Goal: Transaction & Acquisition: Purchase product/service

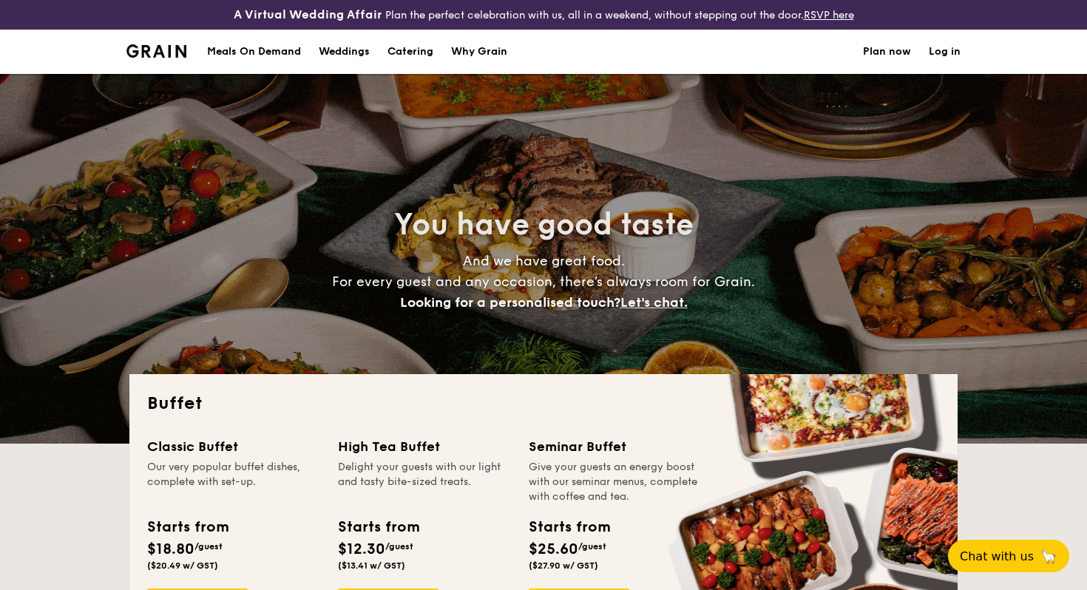
select select
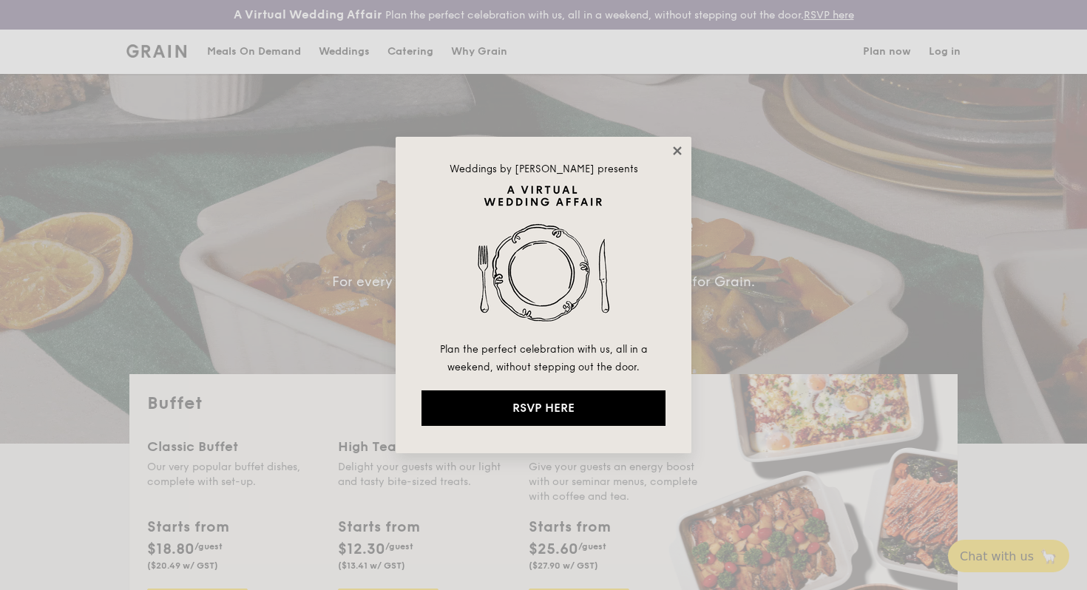
click at [676, 151] on icon at bounding box center [677, 150] width 8 height 8
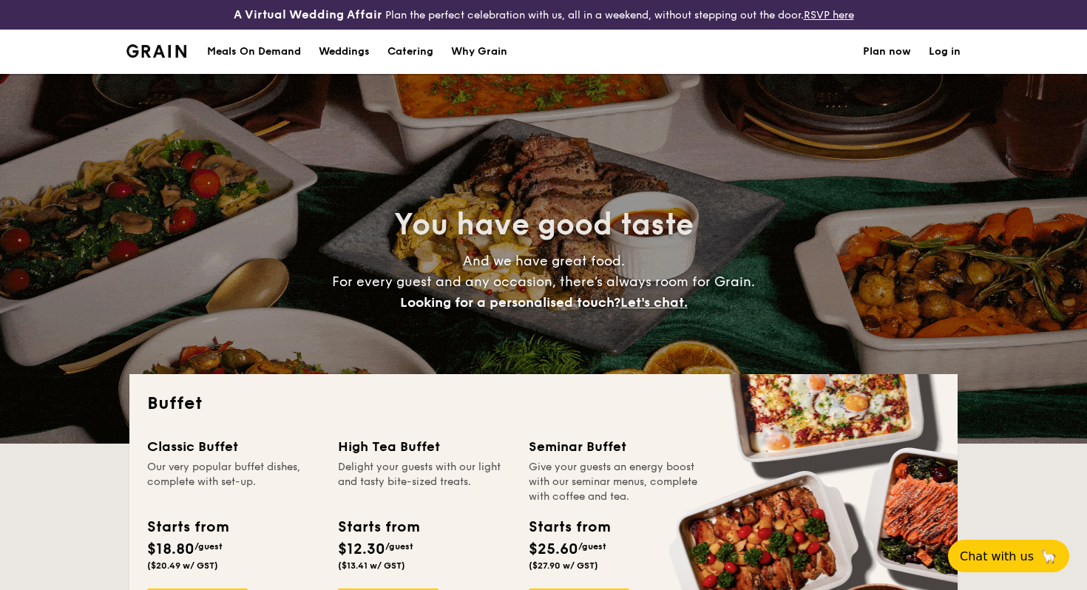
click at [953, 61] on link "Log in" at bounding box center [944, 52] width 32 height 44
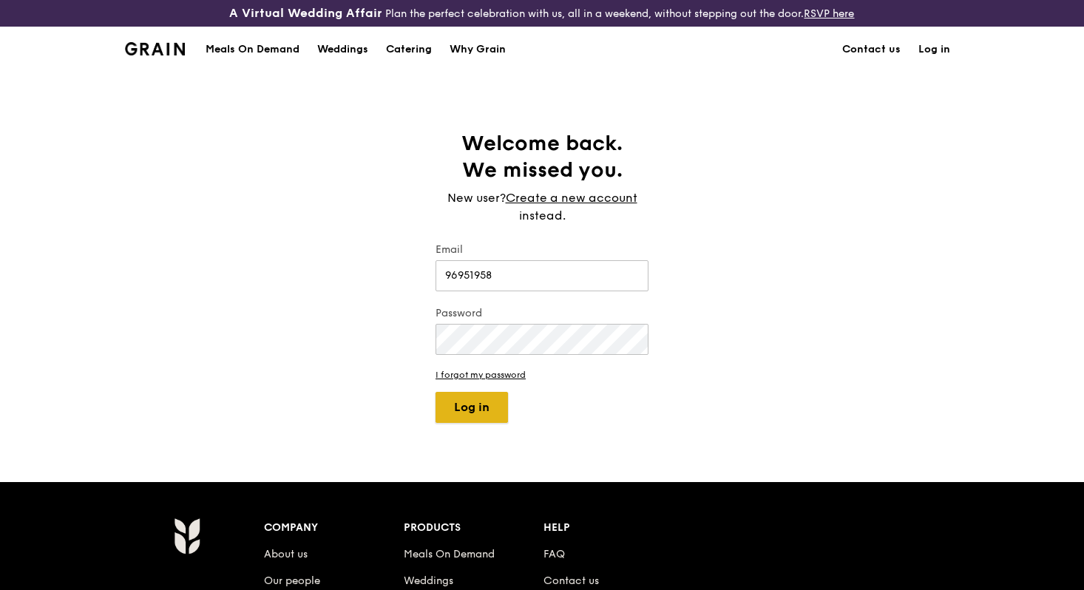
click at [458, 406] on button "Log in" at bounding box center [471, 407] width 72 height 31
drag, startPoint x: 507, startPoint y: 273, endPoint x: 299, endPoint y: 273, distance: 207.7
click at [299, 273] on div "Welcome back. We missed you. New user? Create a new account instead. Email 9695…" at bounding box center [542, 276] width 1084 height 293
type input "berniceqjn@gmail.com"
click at [466, 418] on button "Log in" at bounding box center [471, 407] width 72 height 31
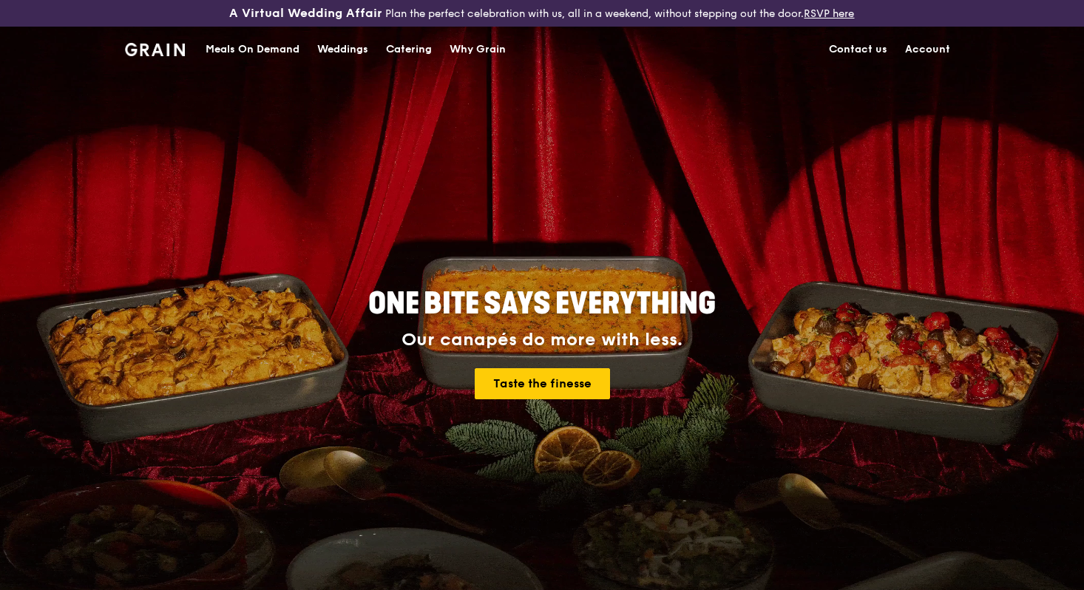
click at [136, 49] on img at bounding box center [155, 49] width 60 height 13
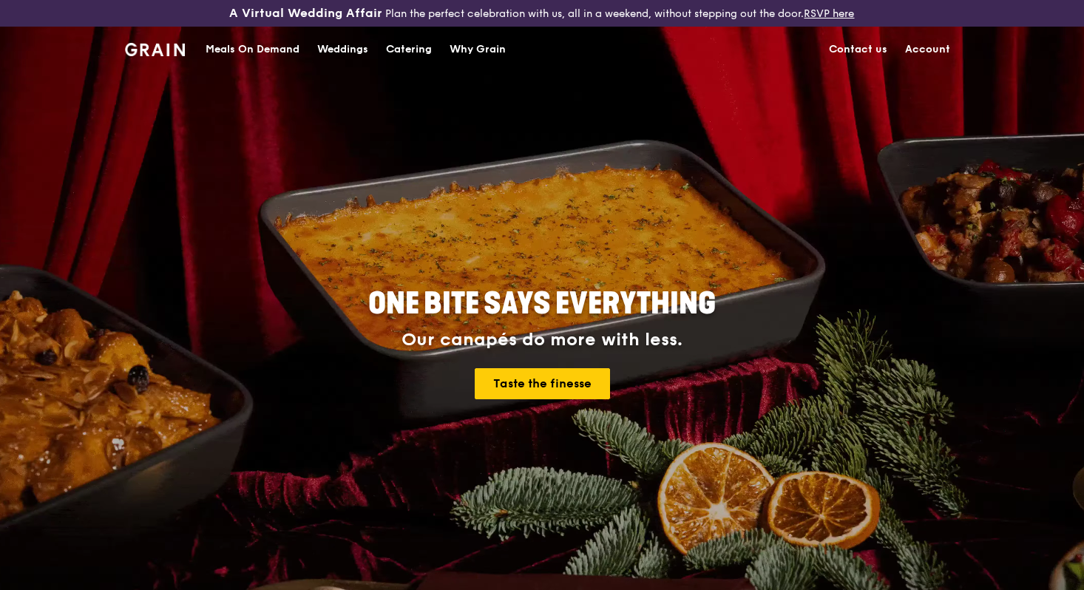
click at [404, 50] on div "Catering" at bounding box center [409, 49] width 46 height 44
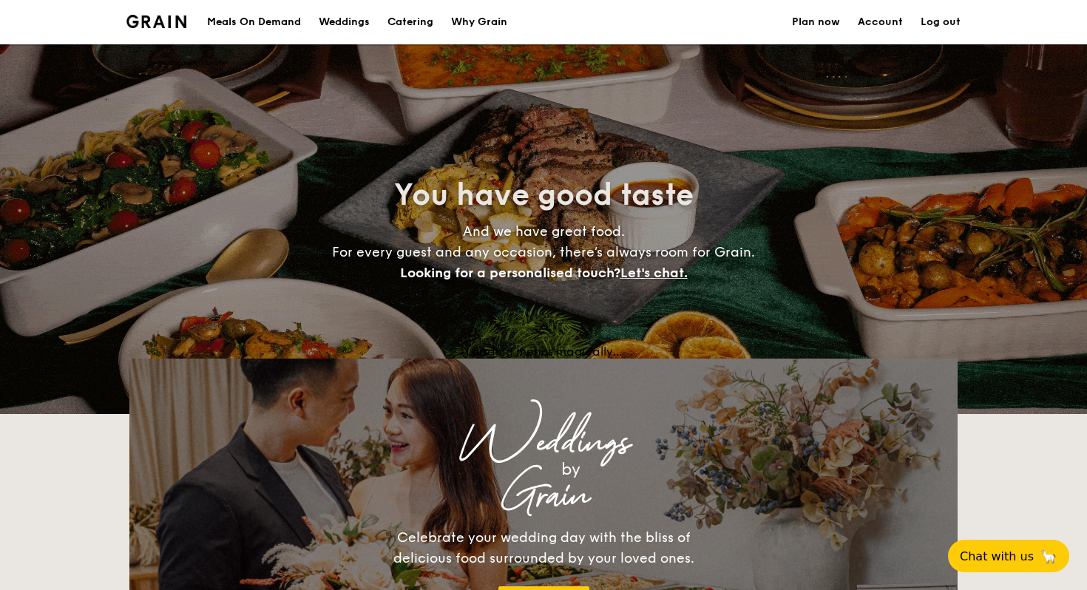
select select
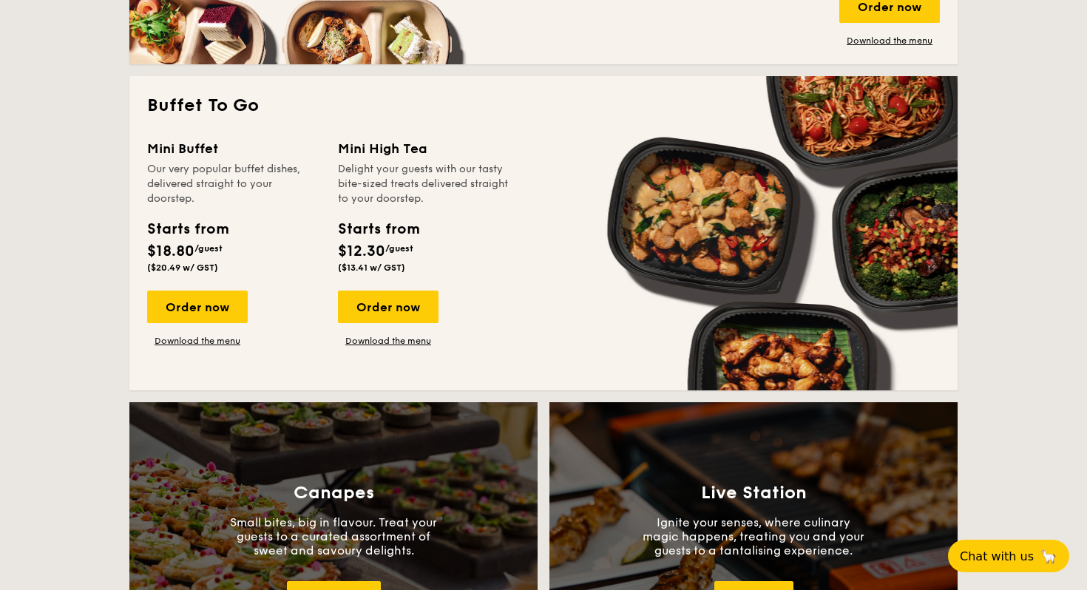
scroll to position [964, 0]
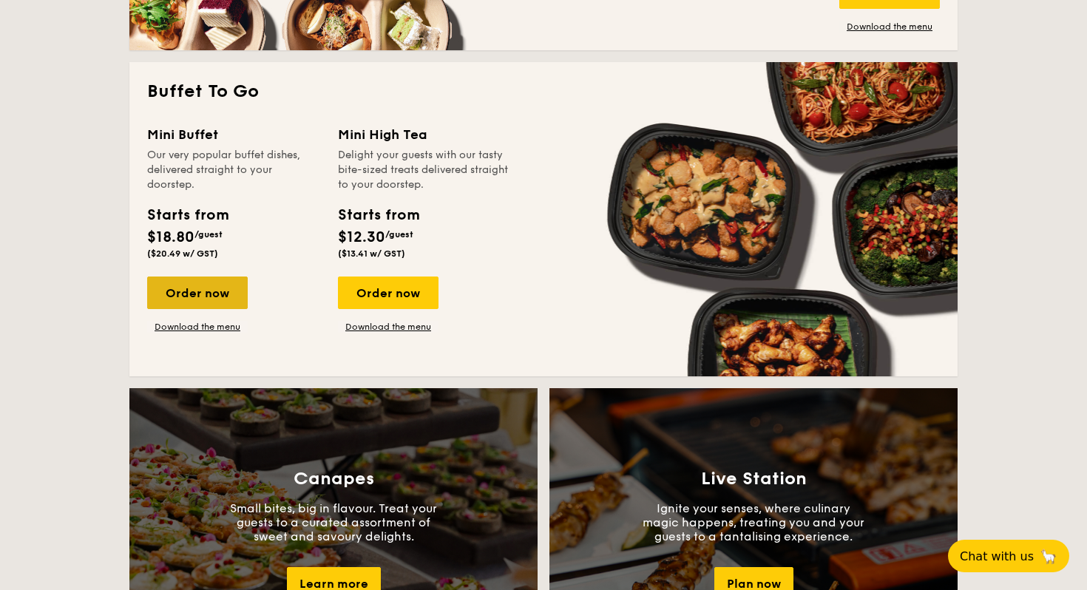
click at [212, 289] on div "Order now" at bounding box center [197, 292] width 101 height 33
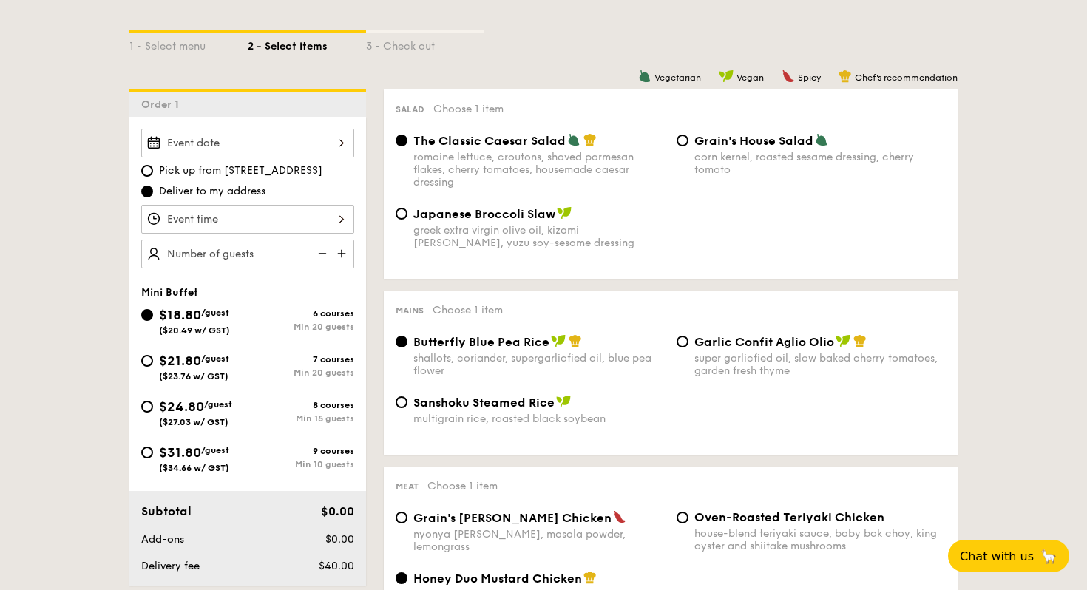
scroll to position [351, 0]
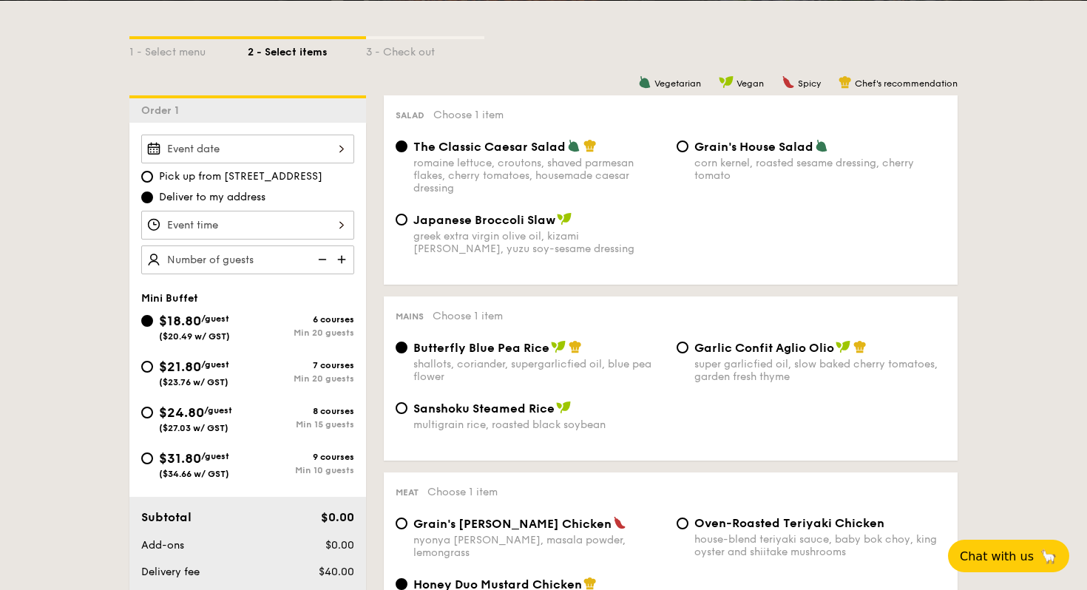
scroll to position [2283, 0]
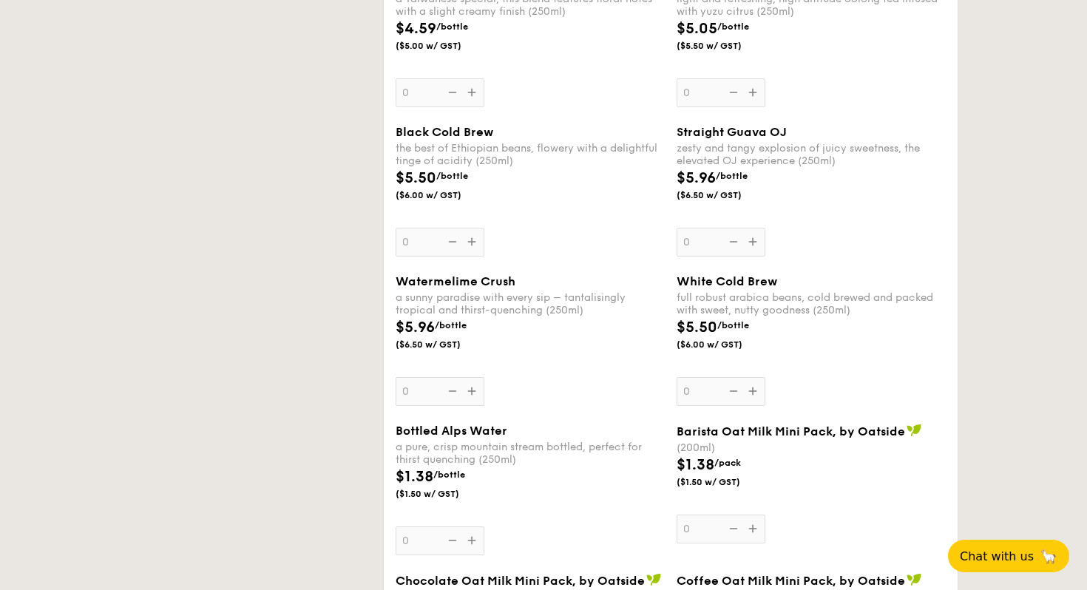
select select
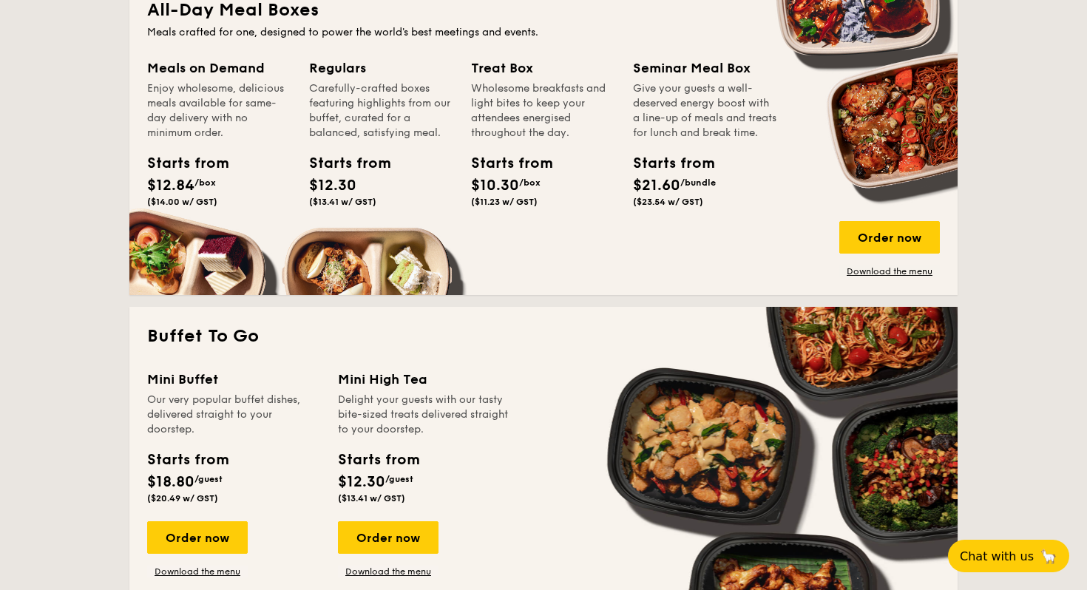
scroll to position [829, 0]
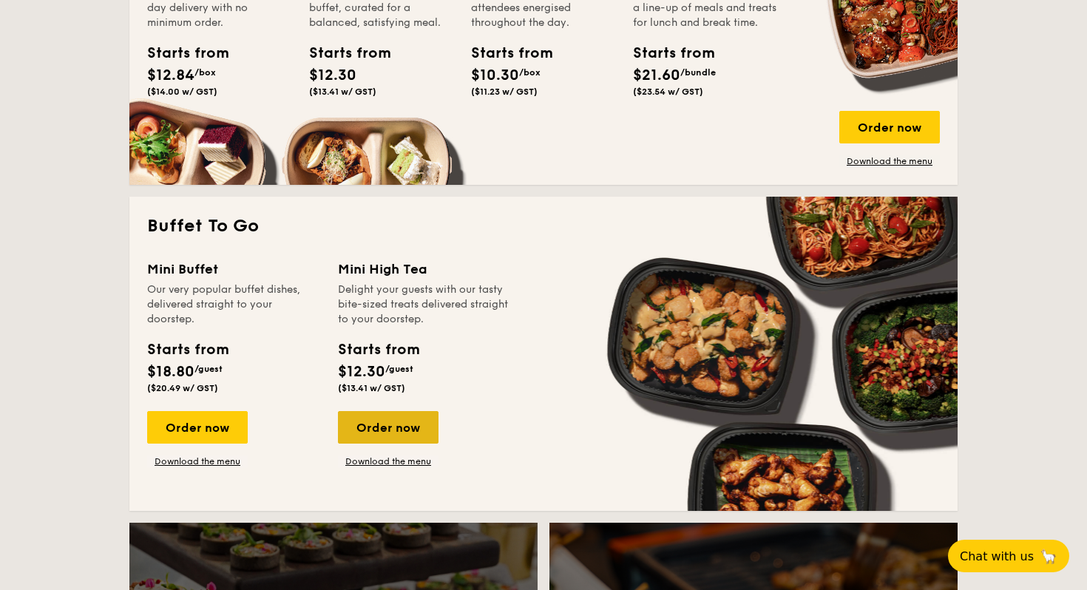
click at [391, 435] on div "Order now" at bounding box center [388, 427] width 101 height 33
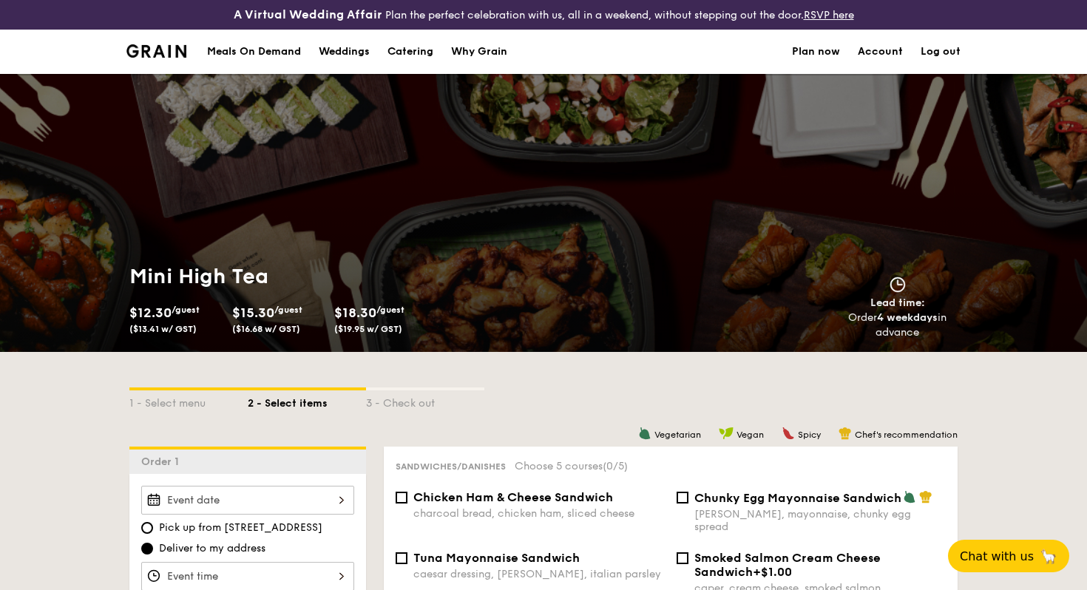
scroll to position [282, 0]
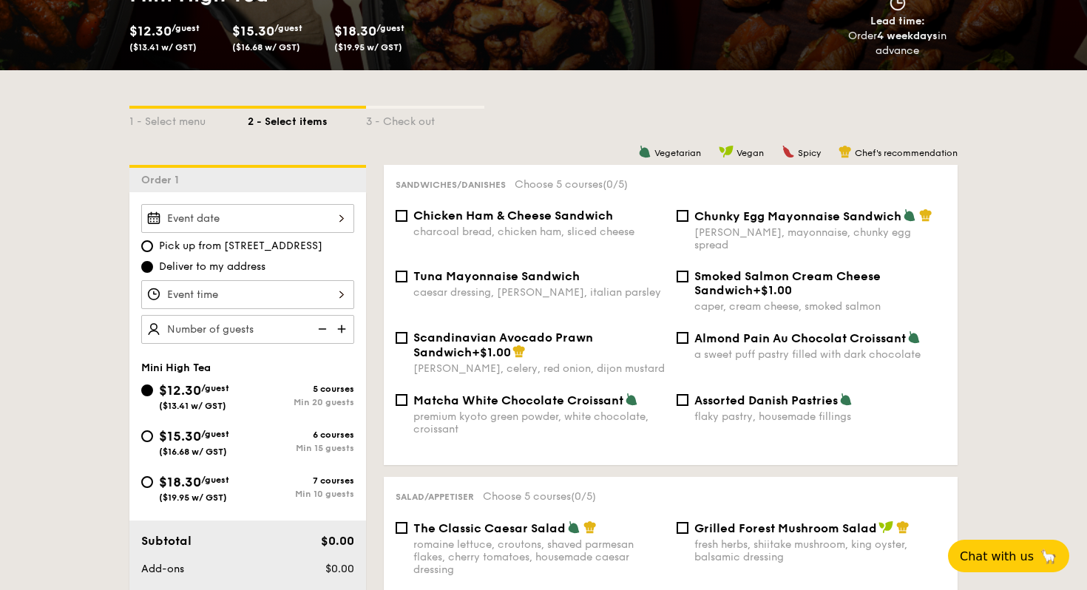
click at [317, 218] on div at bounding box center [247, 218] width 213 height 29
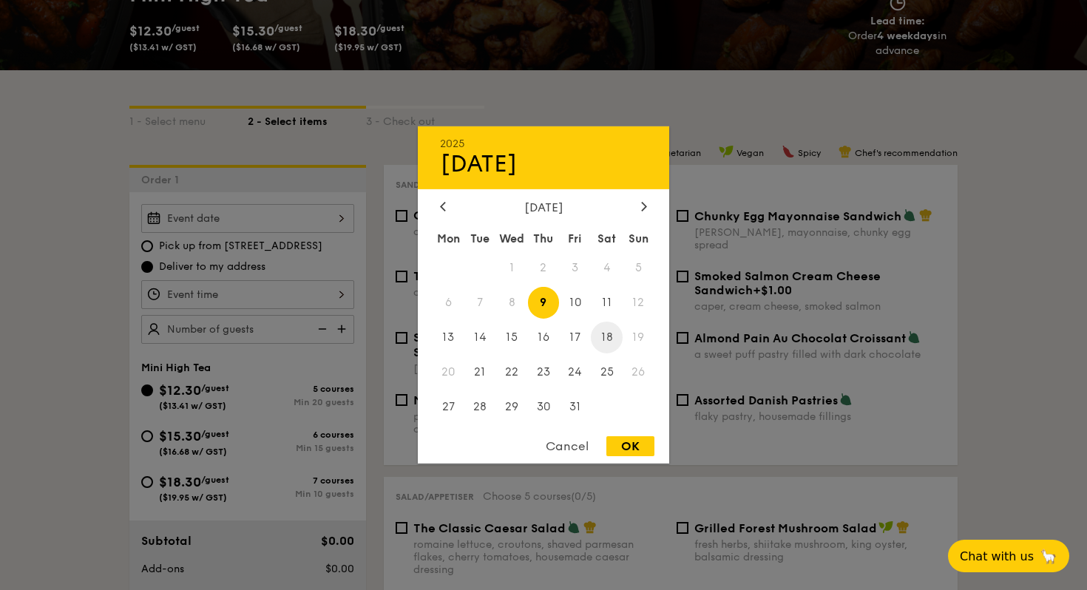
click at [601, 336] on span "18" at bounding box center [607, 338] width 32 height 32
click at [629, 456] on div "OK" at bounding box center [630, 446] width 48 height 20
type input "Oct 18, 2025"
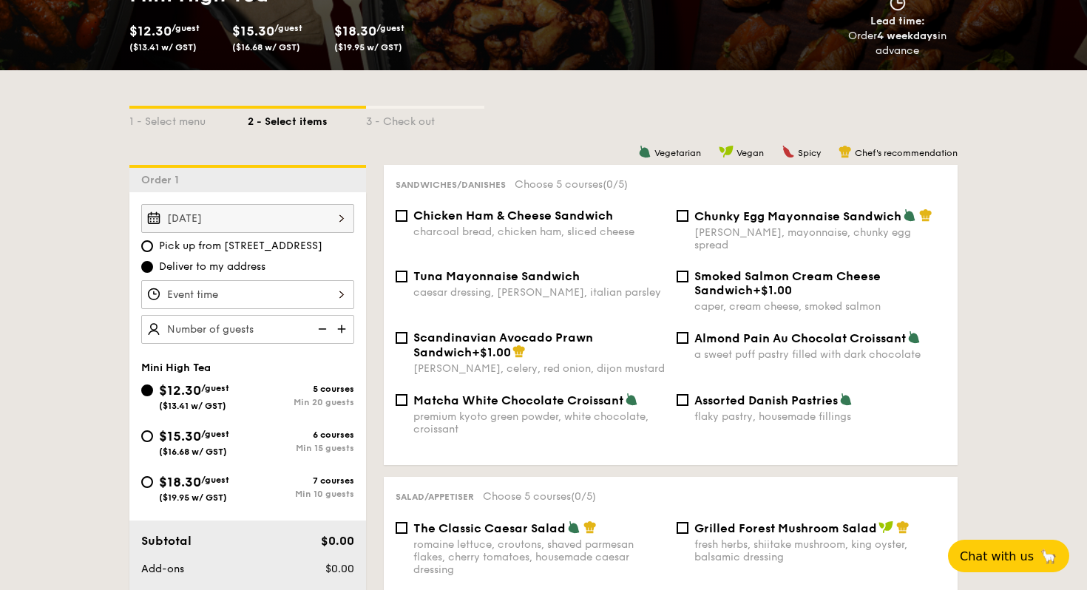
click at [321, 309] on div "Oct 18, 2025 Pick up from 5 Burn Road #05-01 Deliver to my address" at bounding box center [247, 274] width 213 height 140
click at [313, 298] on div at bounding box center [247, 294] width 213 height 29
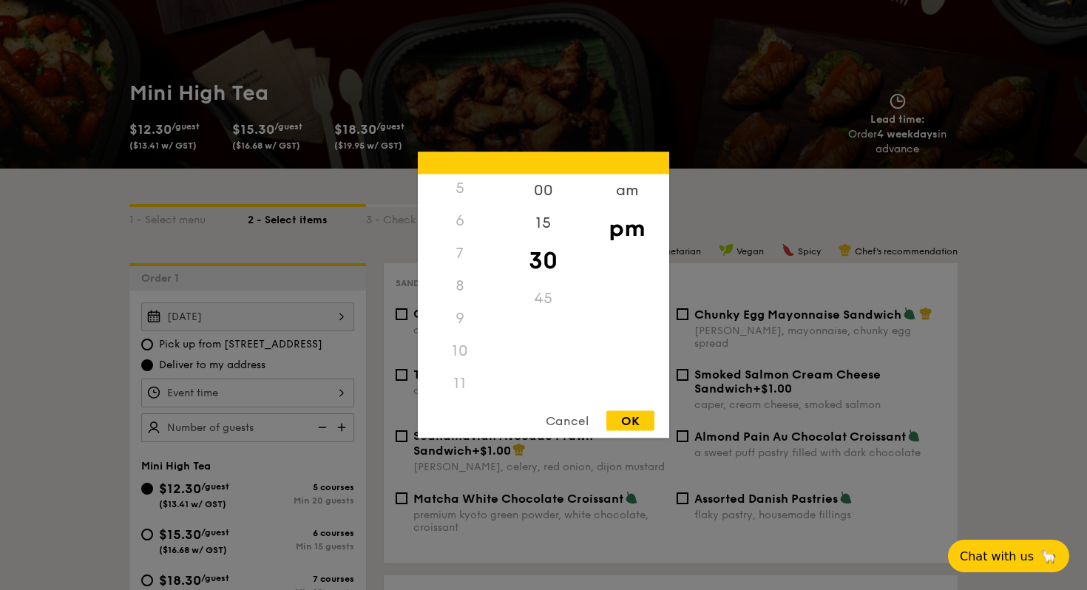
scroll to position [184, 0]
click at [623, 194] on div "am" at bounding box center [627, 195] width 84 height 43
click at [458, 353] on div "10" at bounding box center [460, 356] width 84 height 43
click at [543, 196] on div "00" at bounding box center [543, 195] width 84 height 43
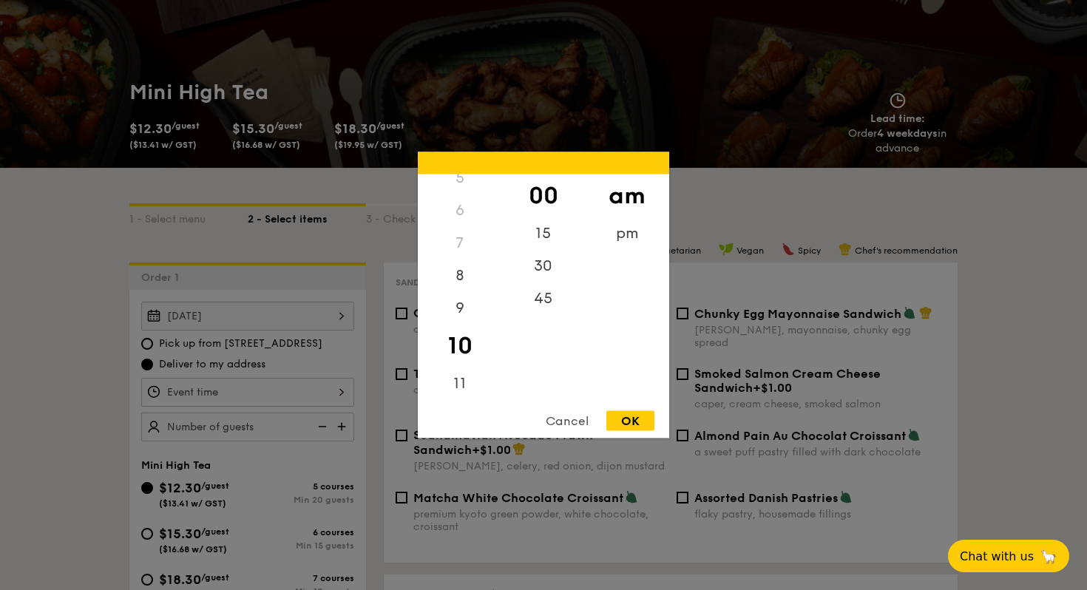
scroll to position [175, 0]
click at [636, 418] on div "OK" at bounding box center [630, 421] width 48 height 20
type input "10:00AM"
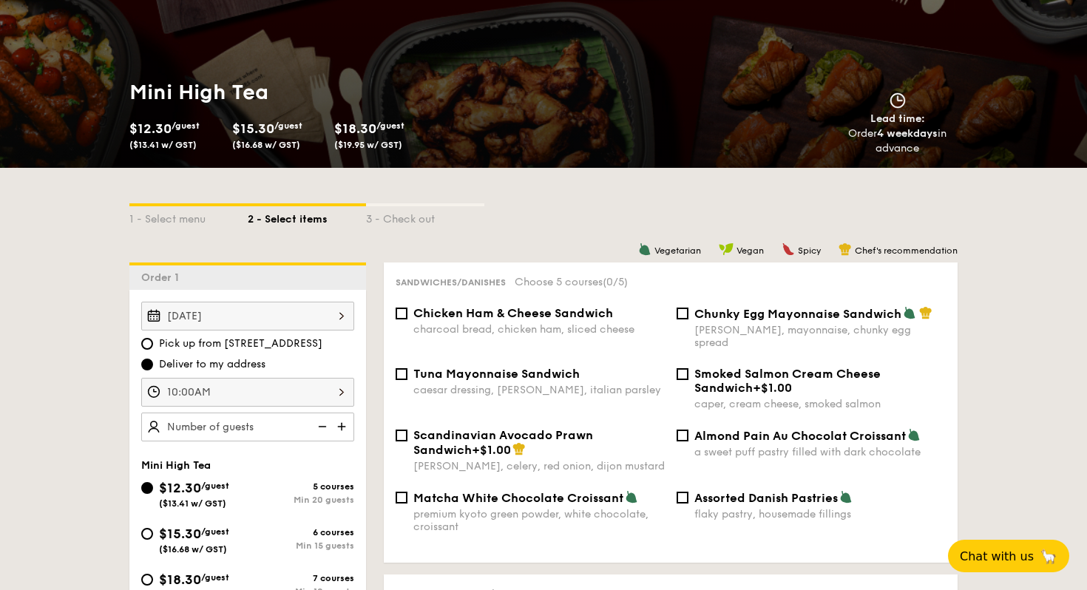
click at [206, 347] on span "Pick up from 5 Burn Road #05-01" at bounding box center [240, 343] width 163 height 15
click at [153, 347] on input "Pick up from 5 Burn Road #05-01" at bounding box center [147, 344] width 12 height 12
radio input "true"
click at [276, 389] on div "10:00AM" at bounding box center [247, 392] width 213 height 29
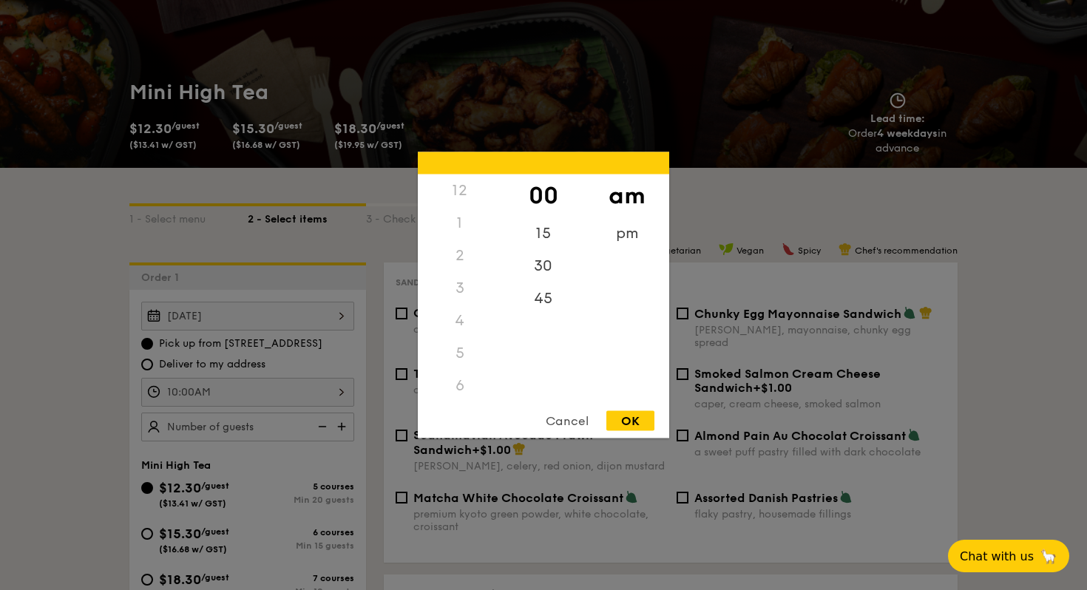
scroll to position [163, 0]
click at [472, 310] on div "8" at bounding box center [460, 293] width 84 height 43
click at [461, 323] on div "9" at bounding box center [460, 336] width 84 height 43
click at [546, 262] on div "30" at bounding box center [543, 271] width 84 height 43
click at [543, 222] on div "15" at bounding box center [543, 228] width 84 height 43
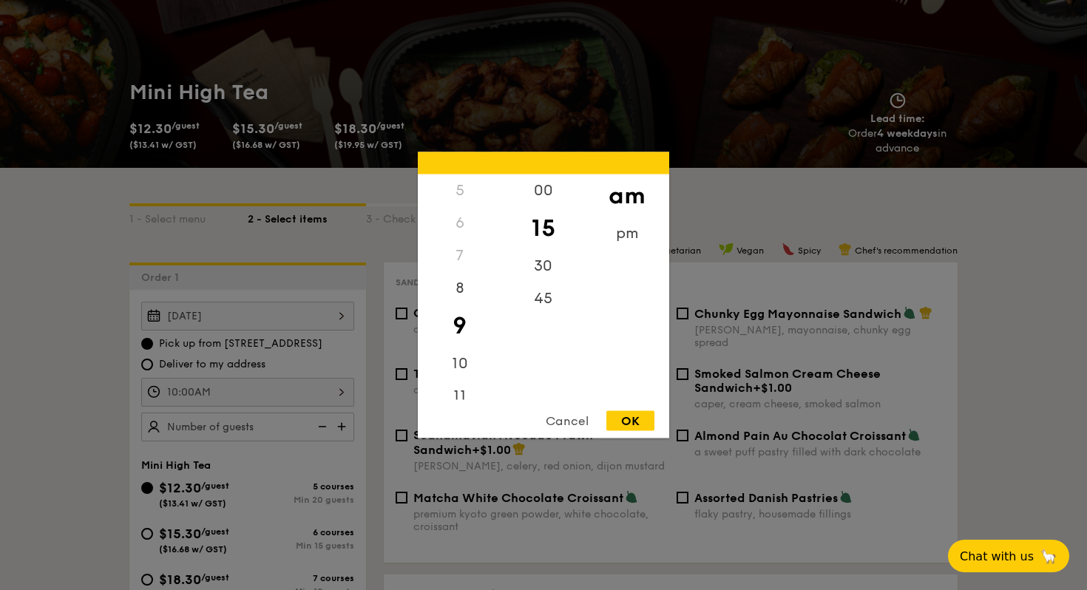
click at [636, 429] on div "OK" at bounding box center [630, 421] width 48 height 20
type input "9:15AM"
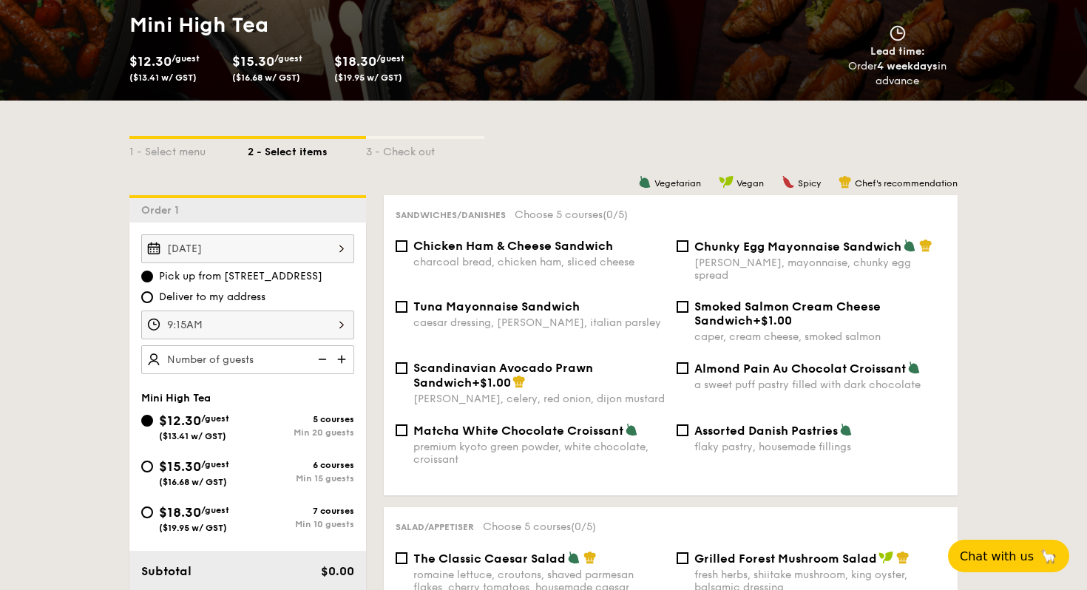
scroll to position [252, 0]
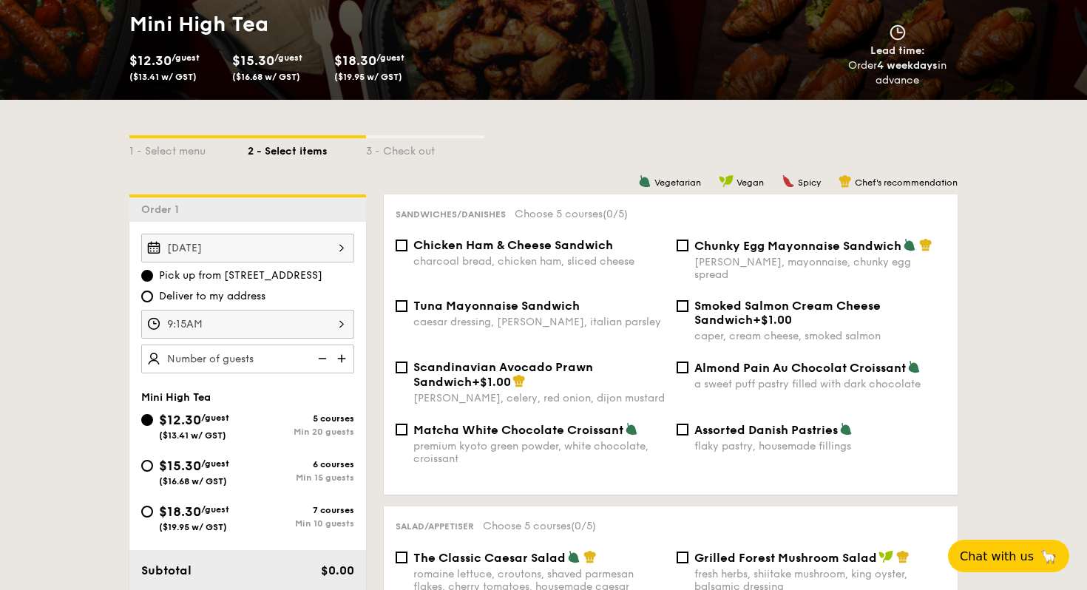
click at [342, 360] on img at bounding box center [343, 358] width 22 height 28
type input "20 guests"
click at [325, 361] on img at bounding box center [321, 358] width 22 height 28
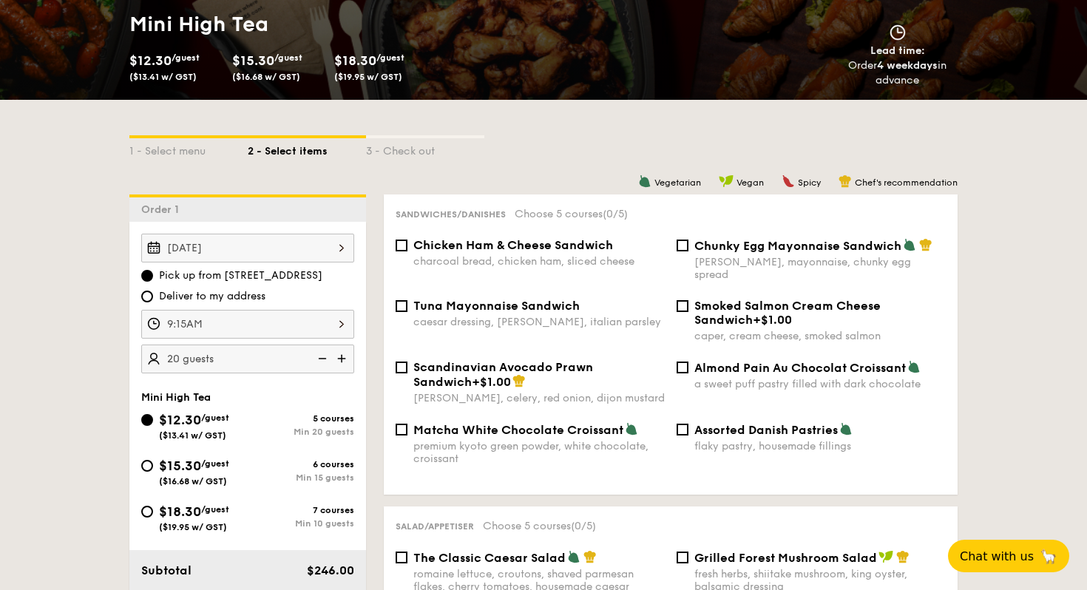
click at [325, 361] on img at bounding box center [321, 358] width 22 height 28
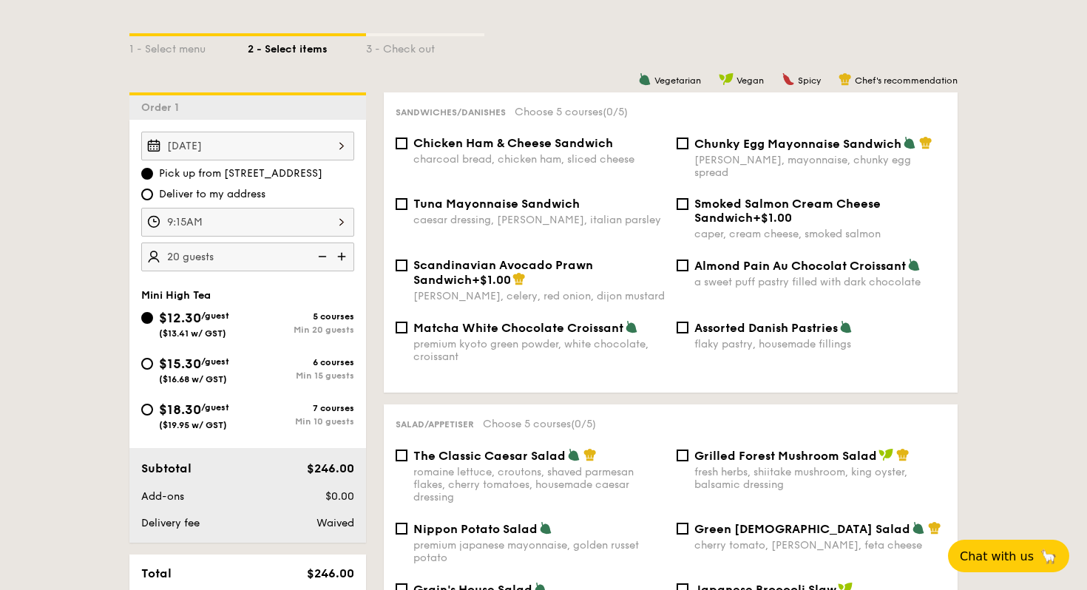
scroll to position [355, 0]
click at [236, 407] on div "$18.30 /guest ($19.95 w/ GST)" at bounding box center [194, 413] width 106 height 31
click at [153, 407] on input "$18.30 /guest ($19.95 w/ GST) 7 courses Min 10 guests" at bounding box center [147, 409] width 12 height 12
radio input "true"
click at [324, 256] on img at bounding box center [321, 256] width 22 height 28
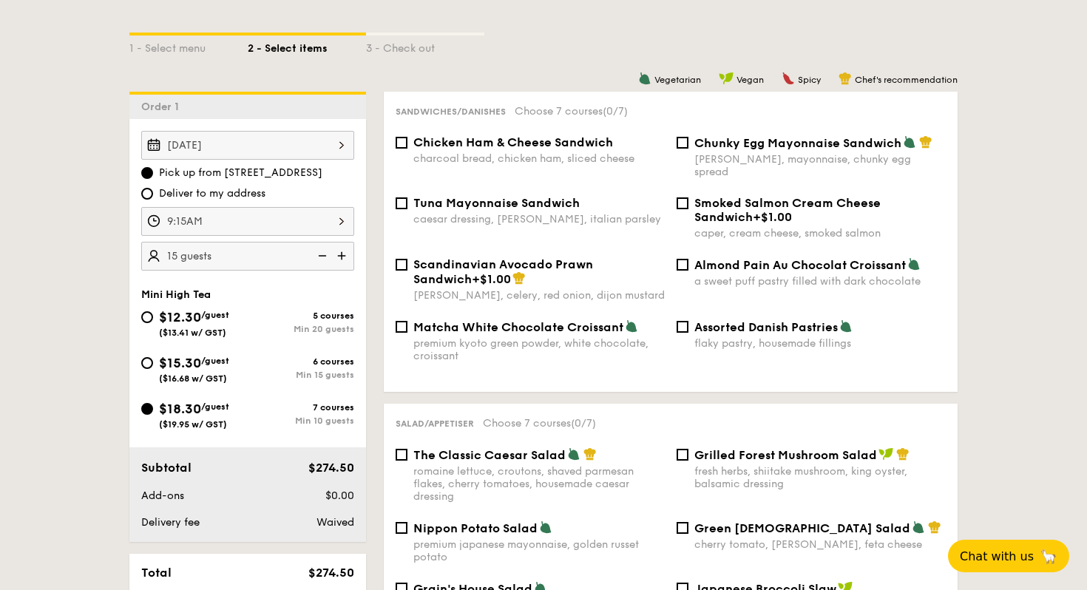
click at [324, 256] on img at bounding box center [321, 256] width 22 height 28
type input "10 guests"
click at [324, 256] on img at bounding box center [321, 256] width 22 height 28
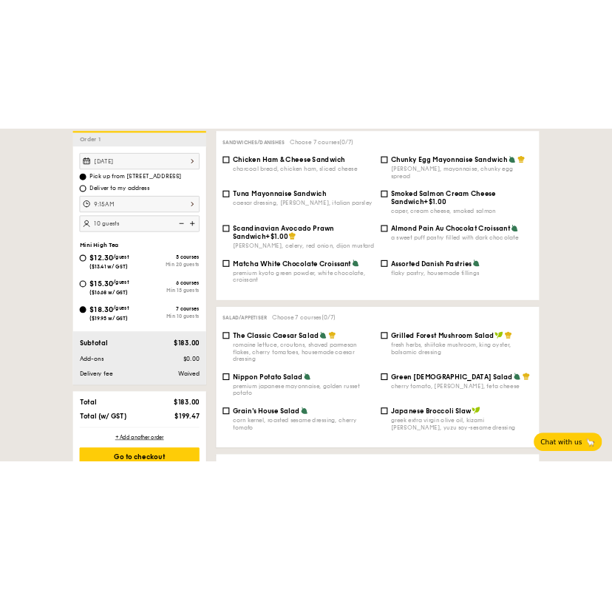
scroll to position [455, 0]
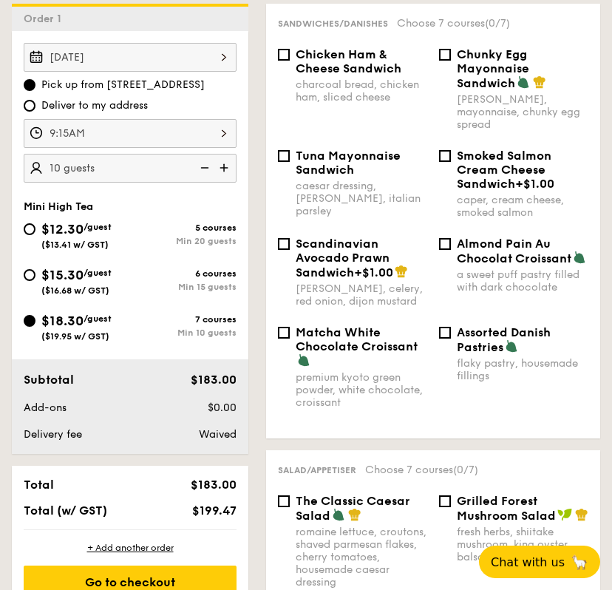
click at [457, 55] on span "Chunky Egg Mayonnaise Sandwich" at bounding box center [493, 68] width 72 height 43
click at [451, 55] on input "Chunky Egg Mayonnaise Sandwich dijon mustard, mayonnaise, chunky egg spread" at bounding box center [445, 55] width 12 height 12
checkbox input "true"
click at [444, 325] on div "Scandinavian Avocado Prawn Sandwich +$1.00 dill, celery, red onion, dijon musta…" at bounding box center [433, 281] width 322 height 89
click at [443, 334] on input "Assorted Danish Pastries flaky pastry, housemade fillings" at bounding box center [445, 333] width 12 height 12
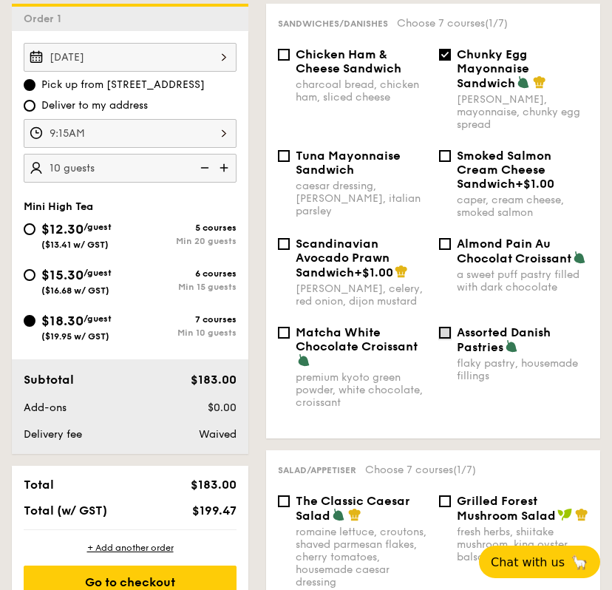
checkbox input "true"
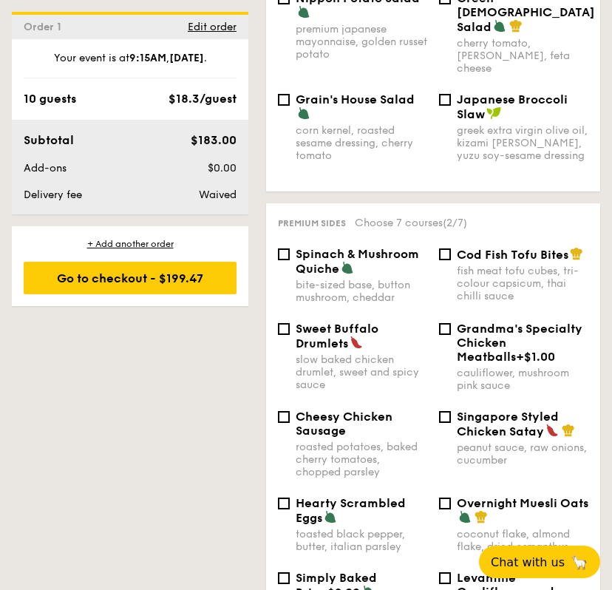
scroll to position [1144, 0]
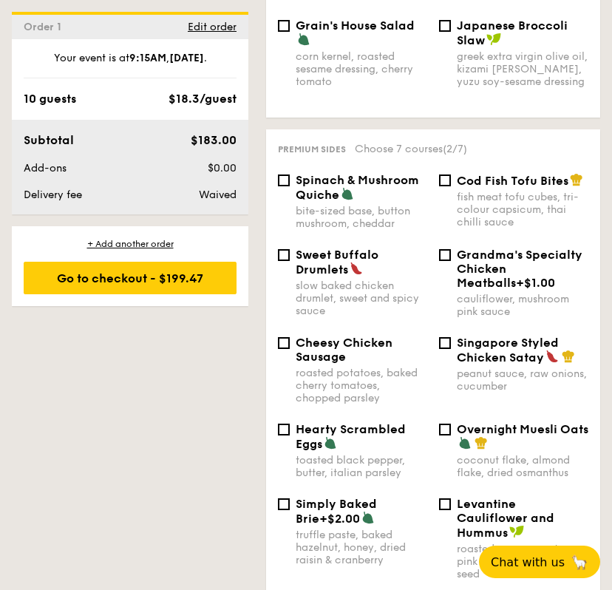
click at [474, 174] on span "Cod Fish Tofu Bites" at bounding box center [513, 181] width 112 height 14
click at [451, 174] on input "Cod Fish Tofu Bites fish meat tofu cubes, tri-colour capsicum, thai chilli sauce" at bounding box center [445, 180] width 12 height 12
checkbox input "true"
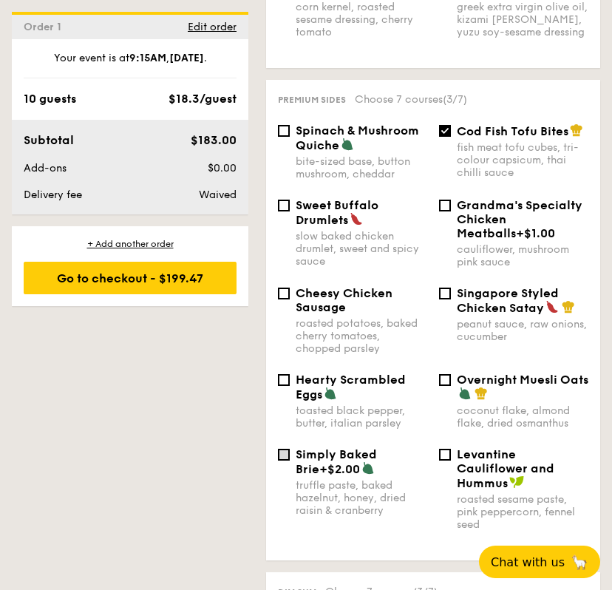
scroll to position [1195, 0]
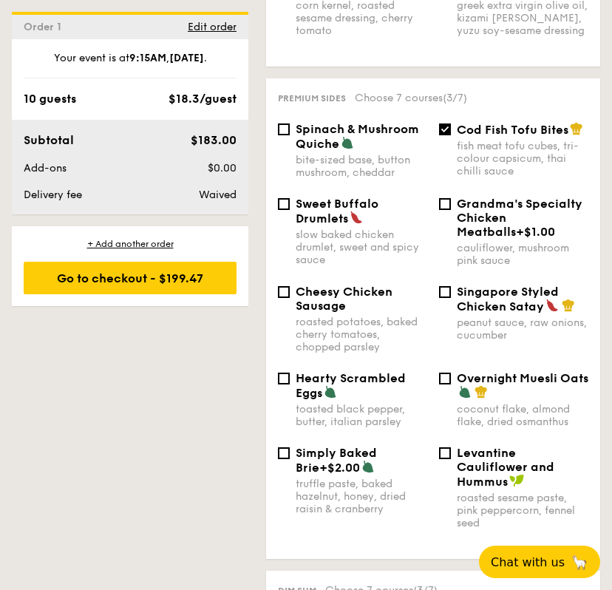
click at [315, 372] on span "Hearty Scrambled Eggs" at bounding box center [351, 385] width 110 height 29
click at [290, 373] on input "Hearty Scrambled Eggs toasted black pepper, butter, italian parsley" at bounding box center [284, 379] width 12 height 12
checkbox input "true"
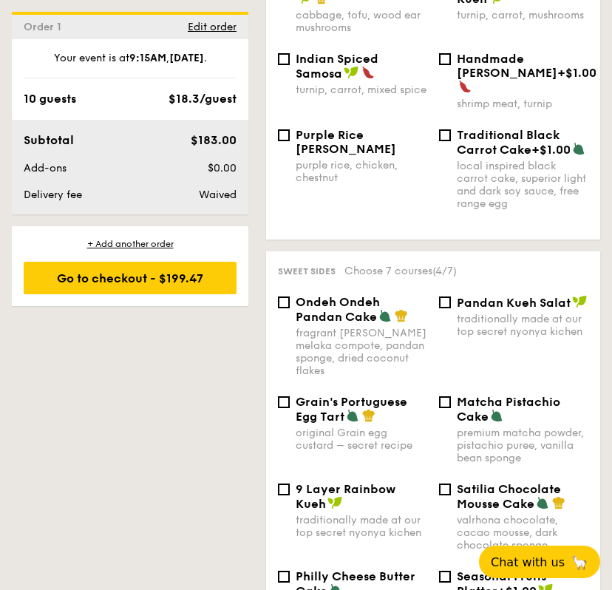
scroll to position [1833, 0]
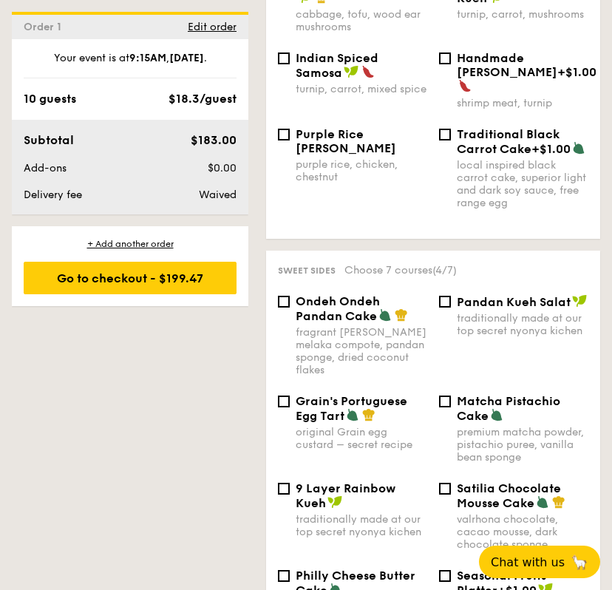
click at [334, 294] on span "Ondeh Ondeh Pandan Cake" at bounding box center [338, 308] width 84 height 29
click at [290, 296] on input "Ondeh Ondeh Pandan Cake fragrant gula melaka compote, pandan sponge, dried coco…" at bounding box center [284, 302] width 12 height 12
checkbox input "true"
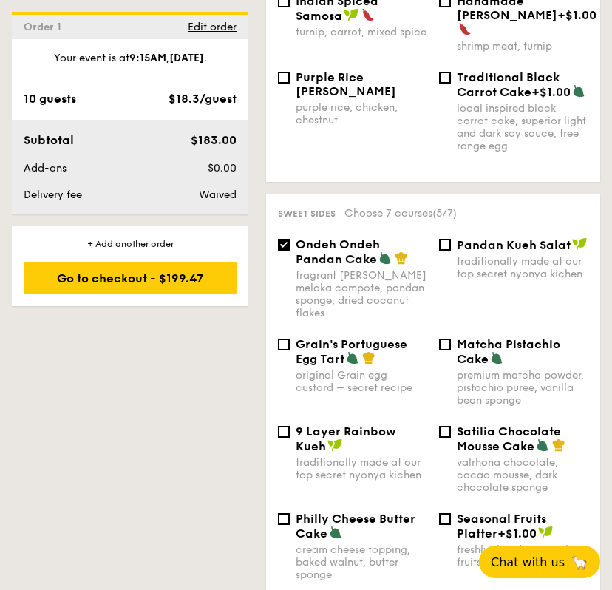
scroll to position [1917, 0]
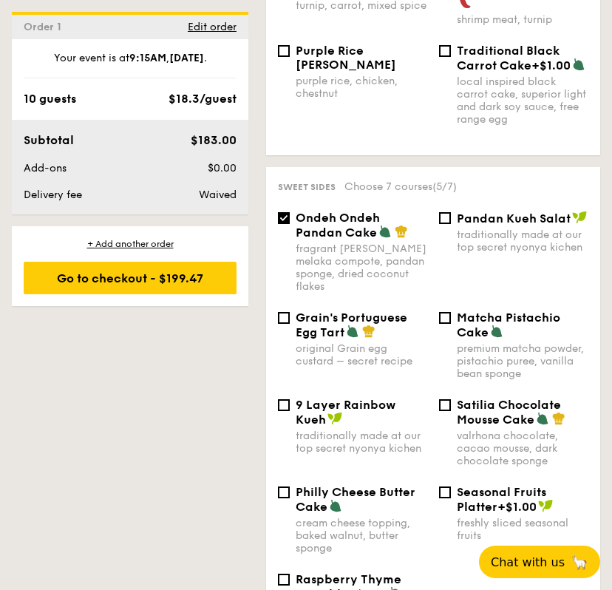
click at [466, 398] on span "Satilia Chocolate Mousse Cake" at bounding box center [509, 412] width 104 height 29
click at [451, 399] on input "Satilia Chocolate Mousse Cake valrhona chocolate, cacao mousse, dark chocolate …" at bounding box center [445, 405] width 12 height 12
checkbox input "true"
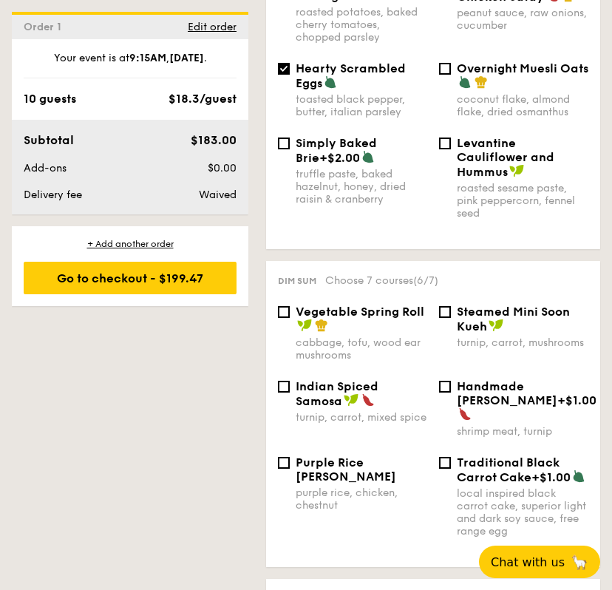
scroll to position [1592, 0]
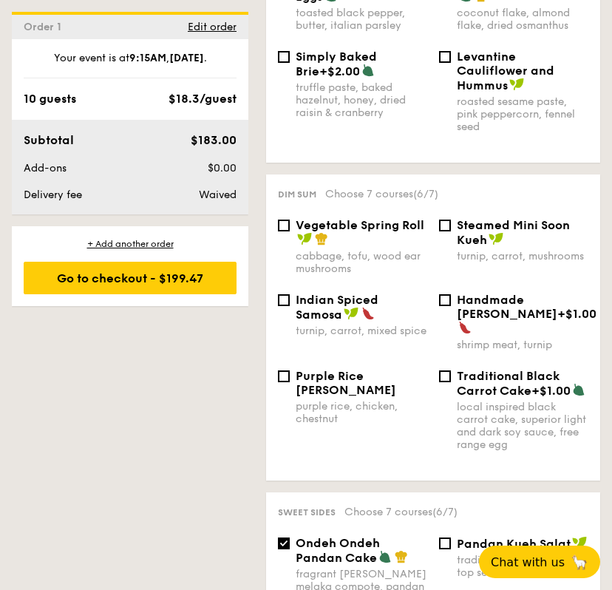
click at [302, 218] on span "Vegetable Spring Roll" at bounding box center [360, 225] width 129 height 14
click at [290, 220] on input "Vegetable Spring Roll cabbage, tofu, wood ear mushrooms" at bounding box center [284, 226] width 12 height 12
checkbox input "true"
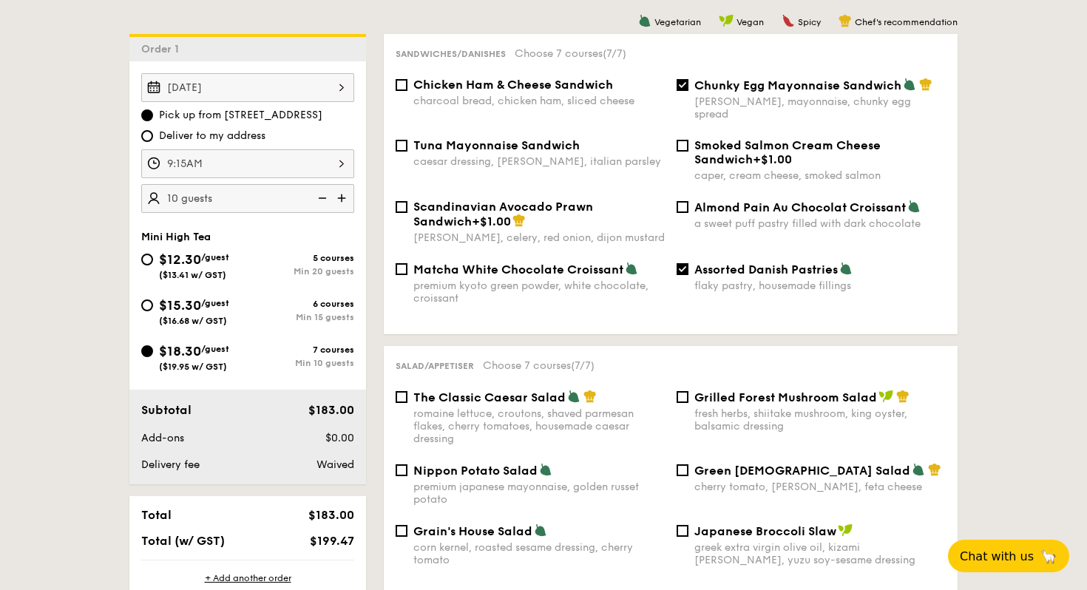
scroll to position [424, 0]
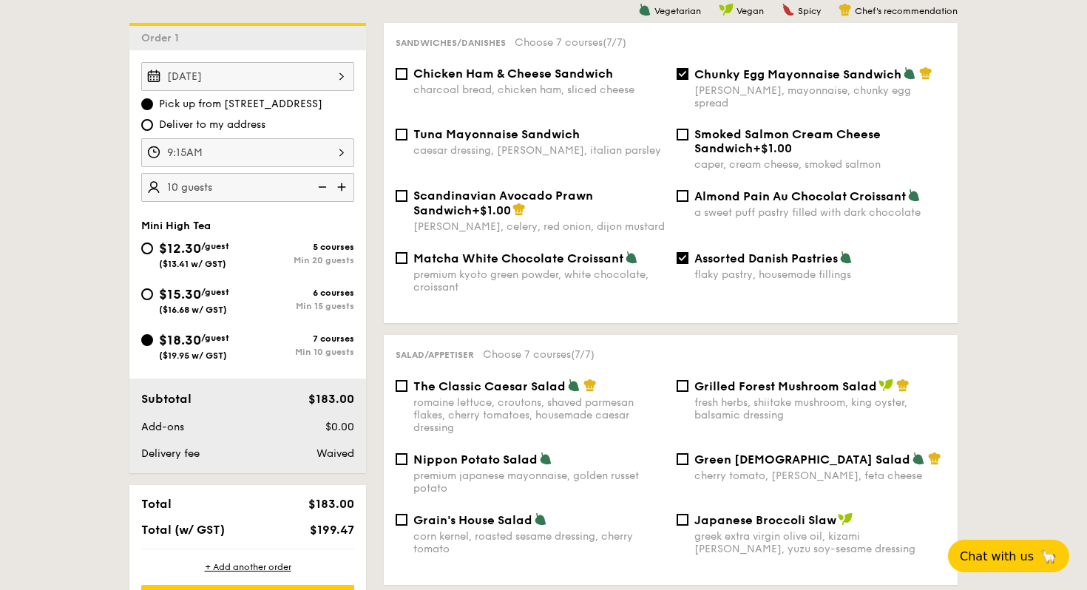
click at [320, 149] on div "9:15AM" at bounding box center [247, 152] width 213 height 29
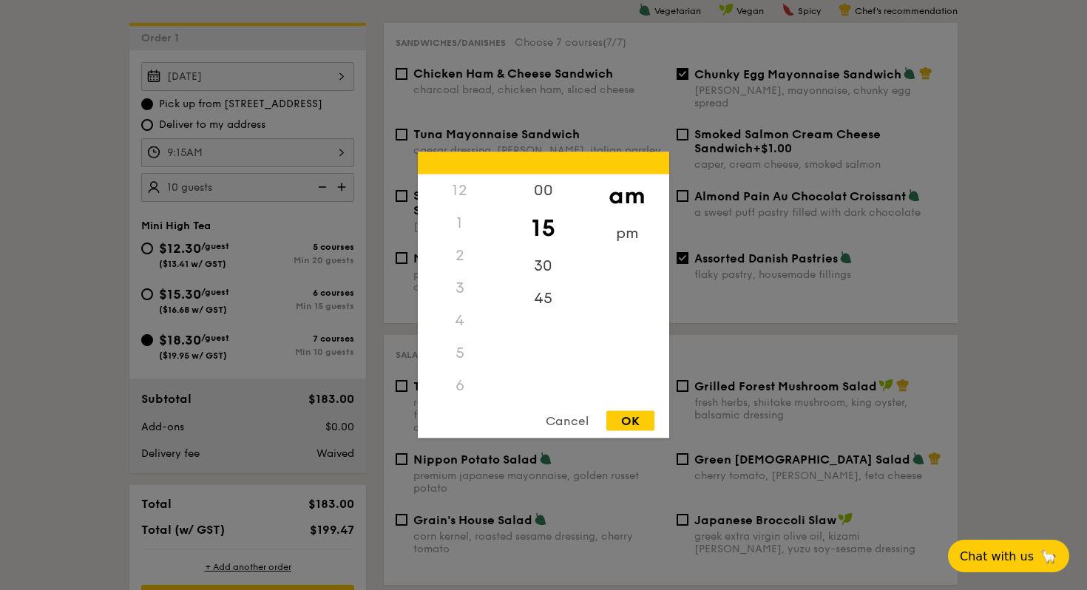
scroll to position [130, 0]
click at [537, 202] on div "00" at bounding box center [543, 195] width 84 height 43
click at [640, 426] on div "OK" at bounding box center [630, 421] width 48 height 20
type input "9:00AM"
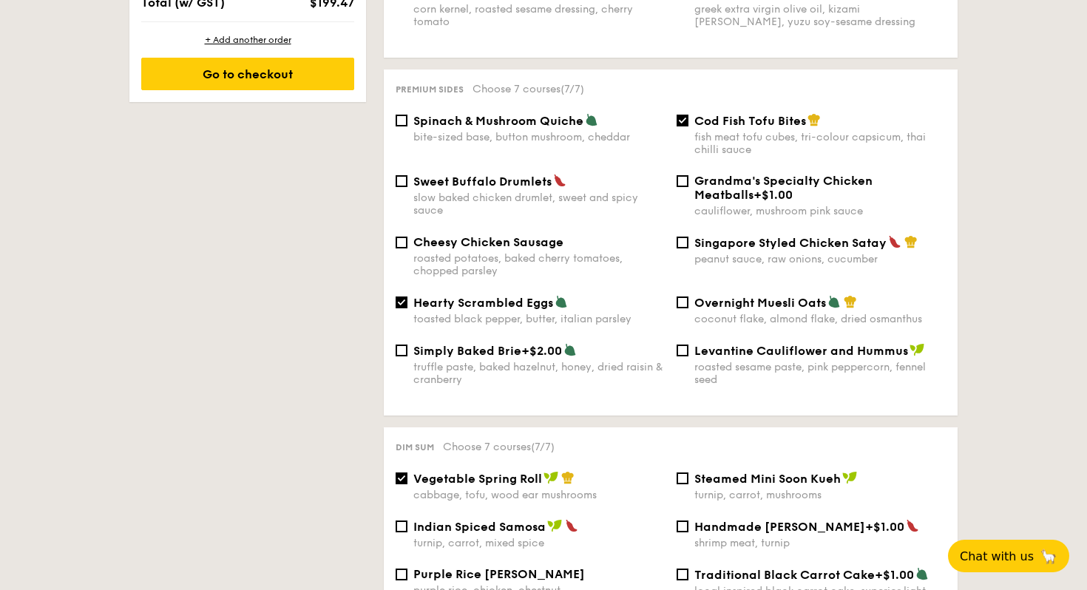
scroll to position [951, 0]
click at [502, 299] on span "Hearty Scrambled Eggs" at bounding box center [483, 302] width 140 height 14
click at [407, 299] on input "Hearty Scrambled Eggs toasted black pepper, butter, italian parsley" at bounding box center [401, 302] width 12 height 12
checkbox input "false"
click at [720, 235] on span "Singapore Styled Chicken Satay" at bounding box center [790, 242] width 192 height 14
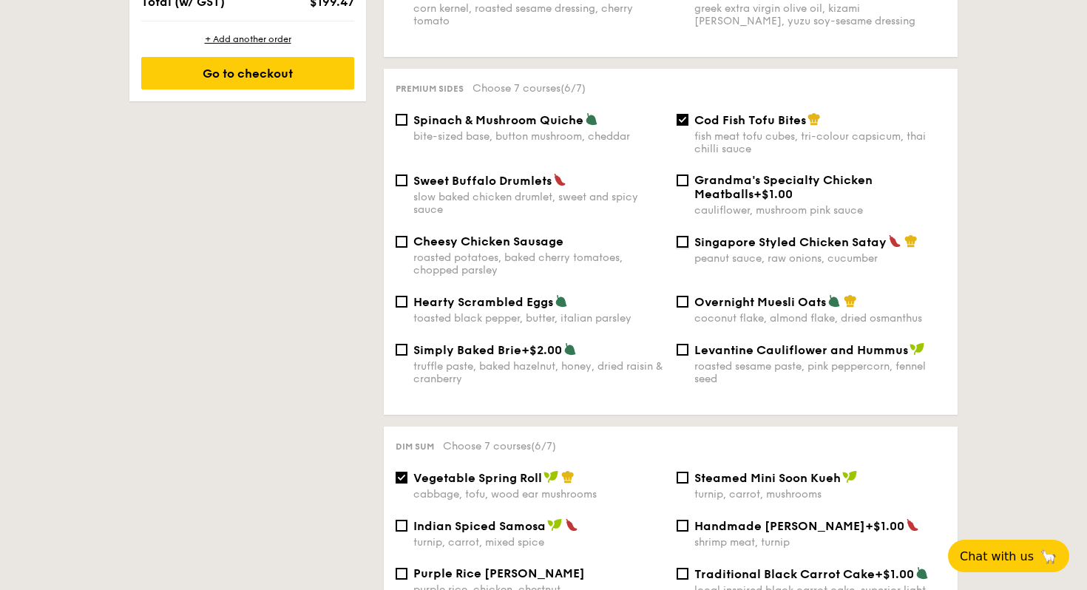
click at [688, 236] on input "Singapore Styled Chicken Satay peanut sauce, raw onions, cucumber" at bounding box center [682, 242] width 12 height 12
checkbox input "true"
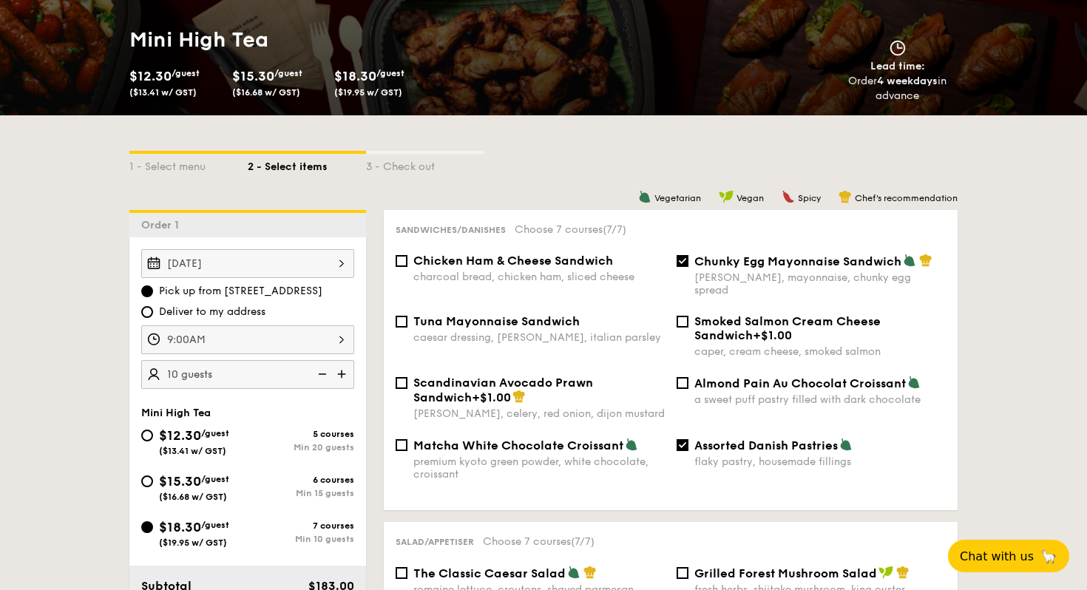
scroll to position [262, 0]
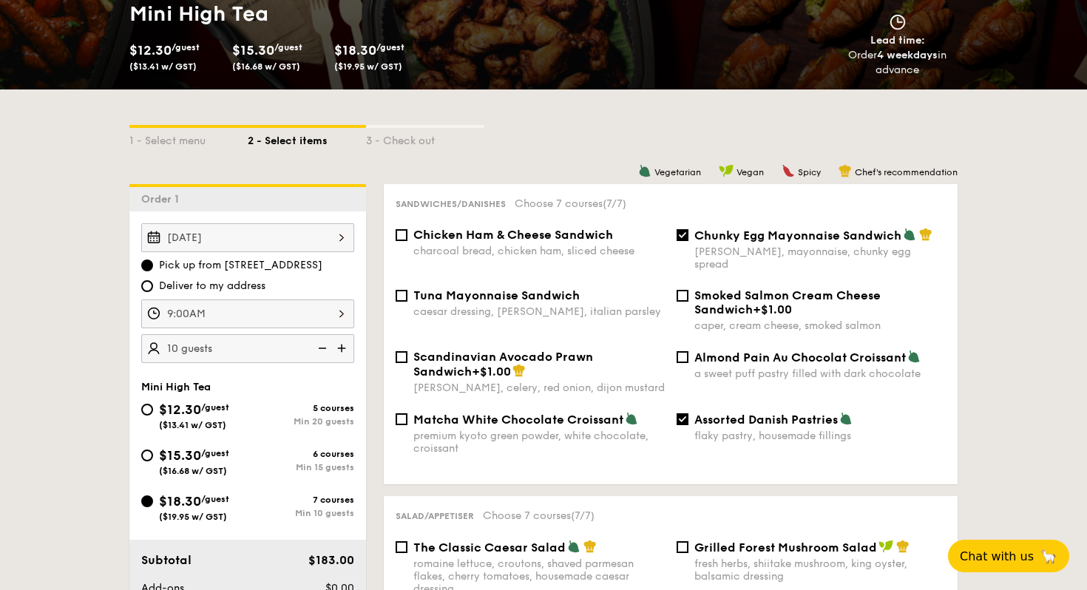
click at [234, 291] on span "Deliver to my address" at bounding box center [212, 286] width 106 height 15
click at [153, 291] on input "Deliver to my address" at bounding box center [147, 286] width 12 height 12
radio input "true"
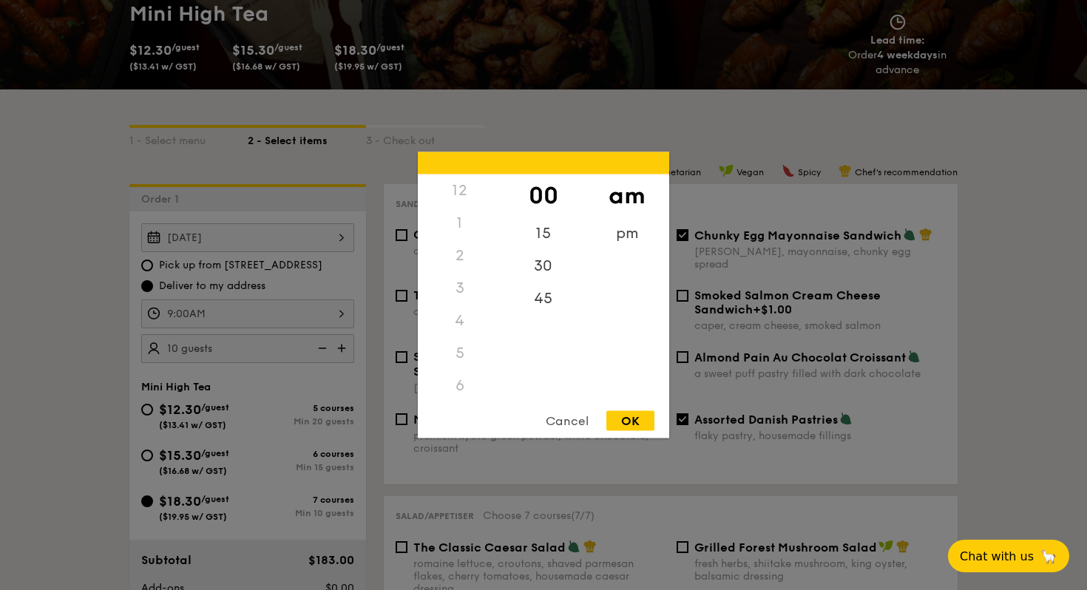
click at [266, 317] on div "9:00AM 12 1 2 3 4 5 6 7 8 9 10 11 00 15 30 45 am pm Cancel OK" at bounding box center [247, 313] width 213 height 29
click at [540, 273] on div "30" at bounding box center [543, 271] width 84 height 43
click at [641, 418] on div "OK" at bounding box center [630, 421] width 48 height 20
type input "9:30AM"
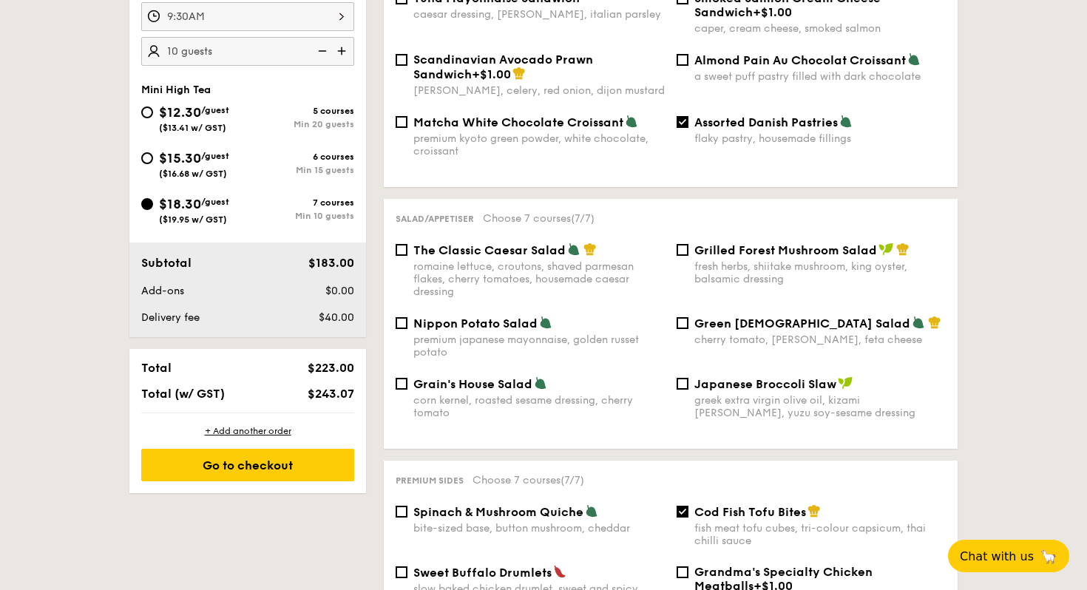
scroll to position [874, 0]
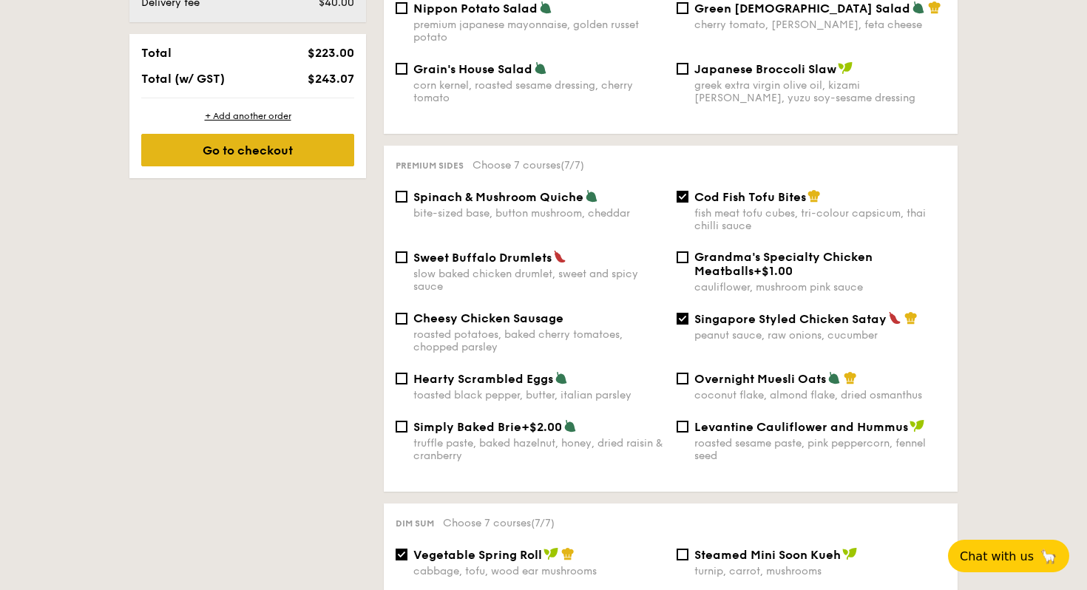
click at [246, 151] on div "Go to checkout" at bounding box center [247, 150] width 213 height 33
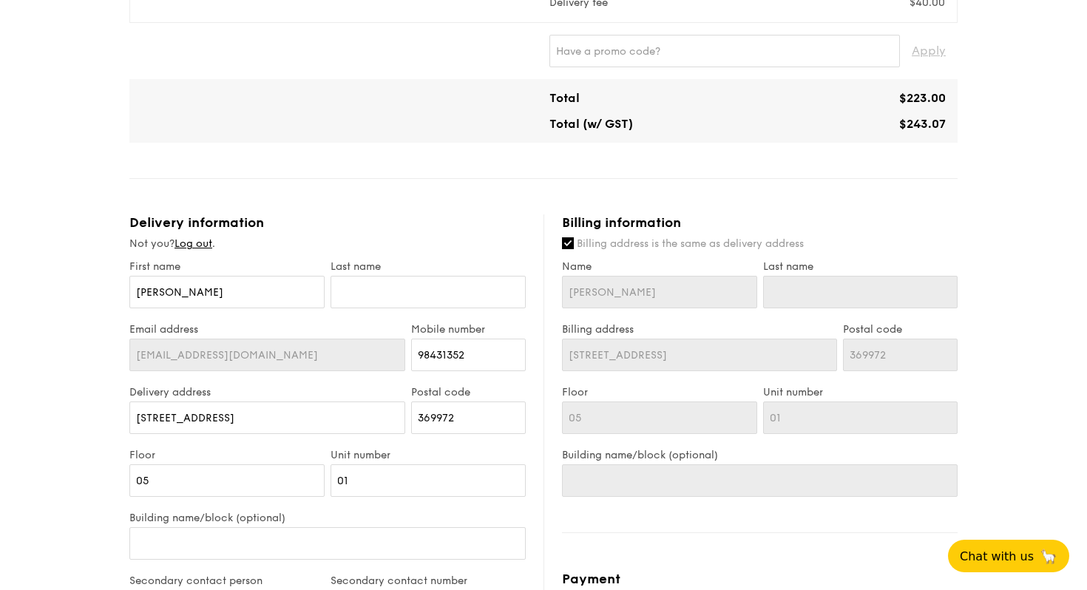
scroll to position [531, 0]
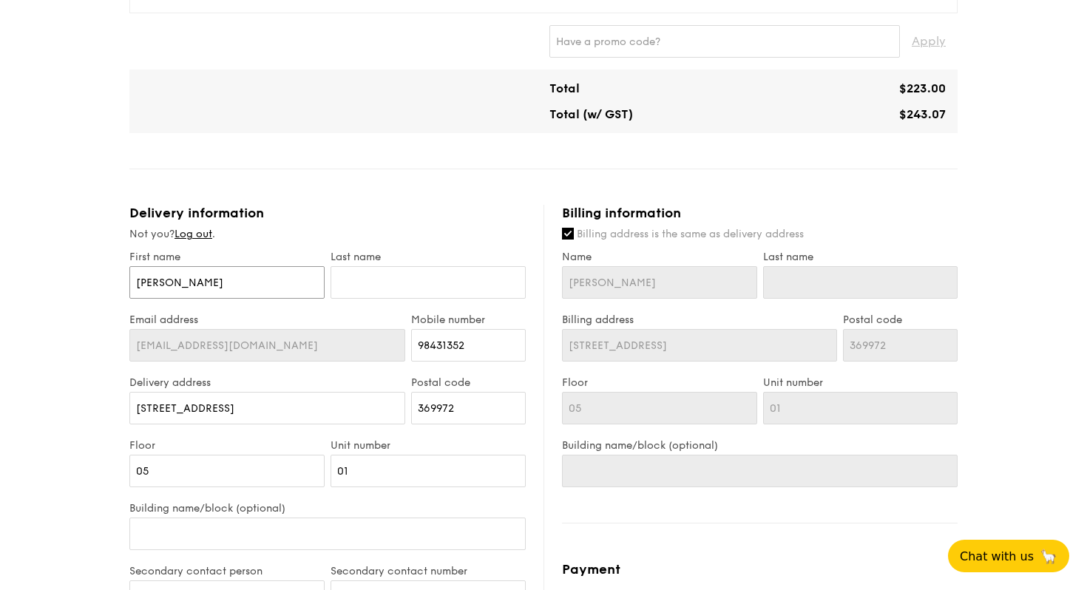
click at [148, 291] on input "Amy" at bounding box center [226, 282] width 195 height 33
type input "B"
type input "Be"
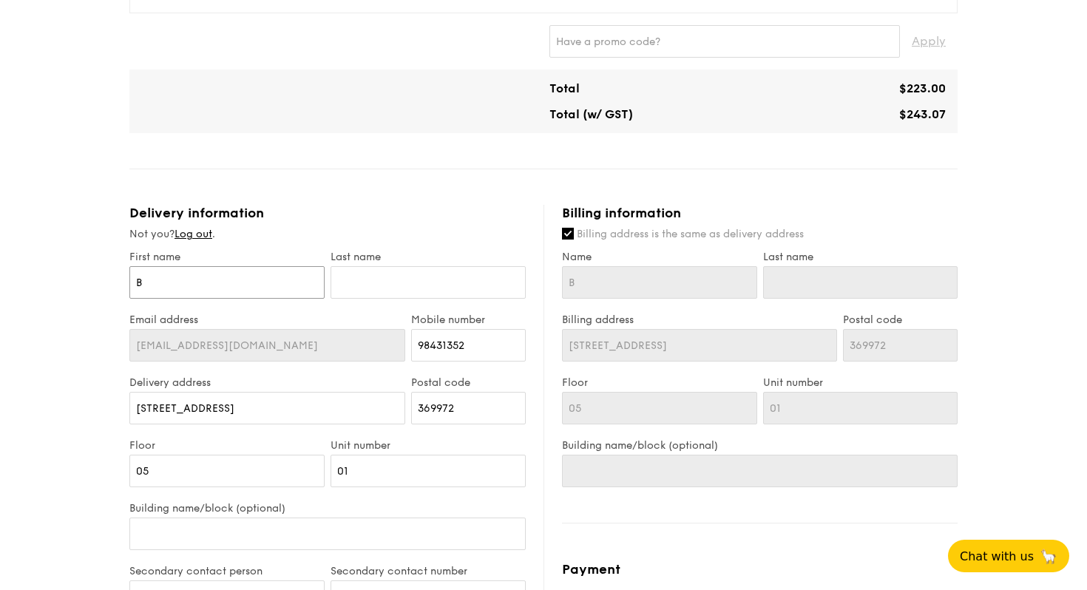
type input "Be"
type input "Ber"
type input "Bern"
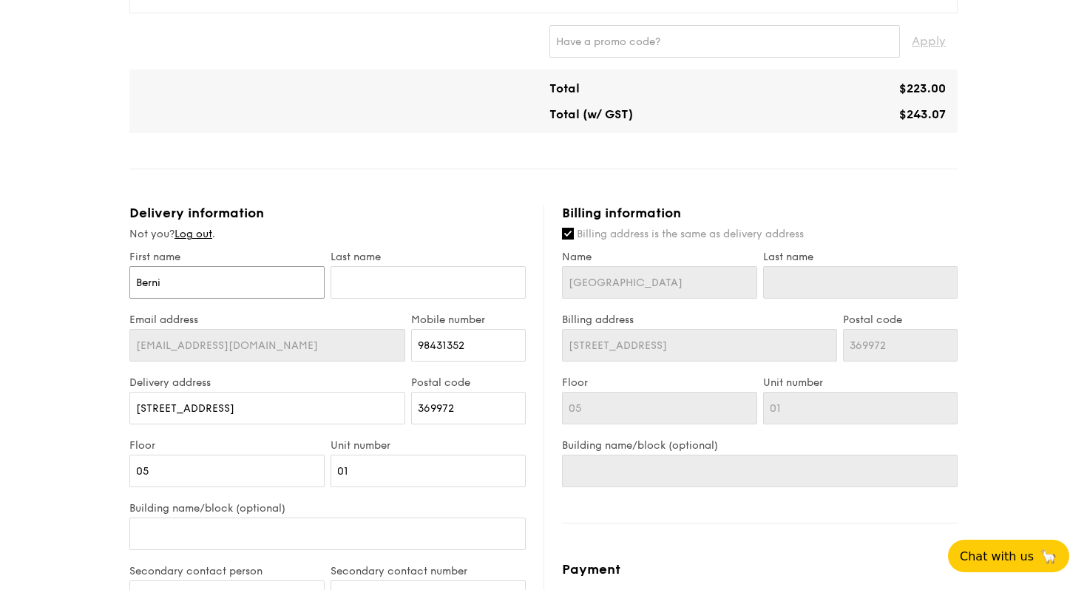
type input "Bernic"
type input "Bernice"
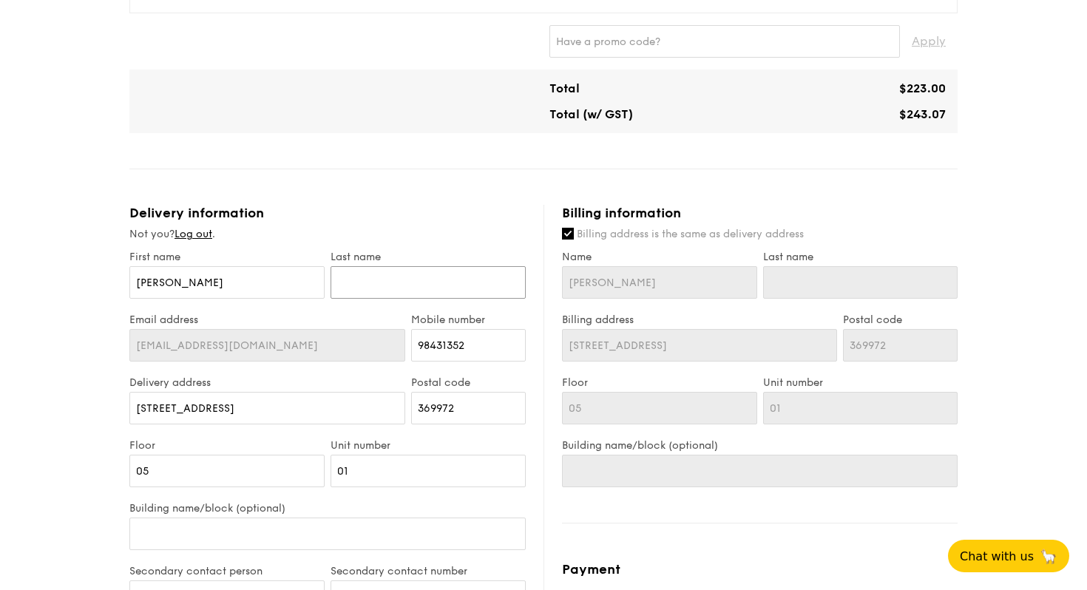
type input "Q"
type input "Qu"
type input "Que"
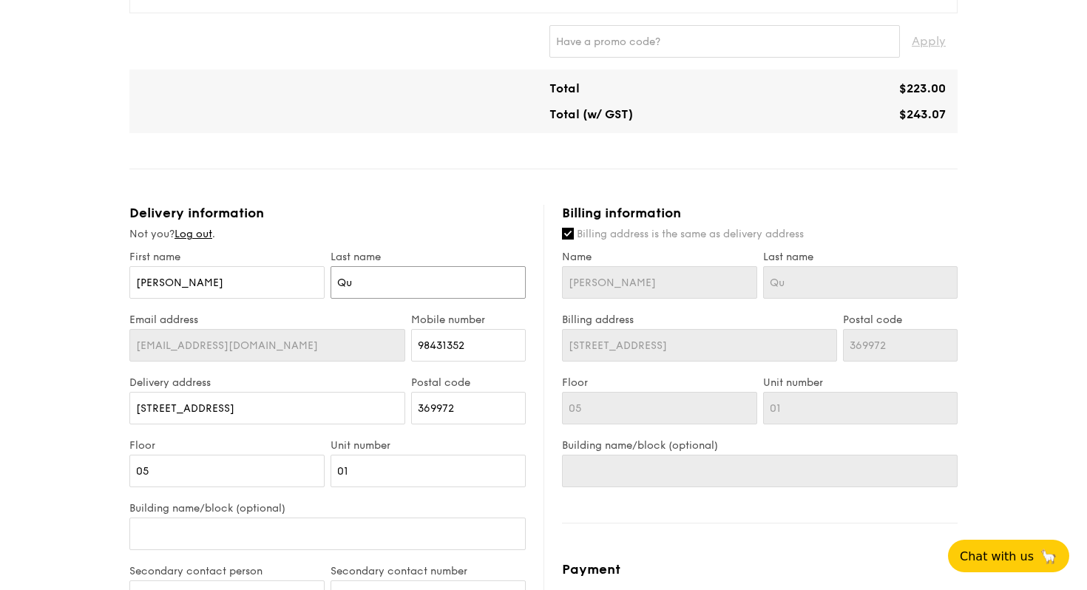
type input "Que"
type input "Quek"
type input "97562851"
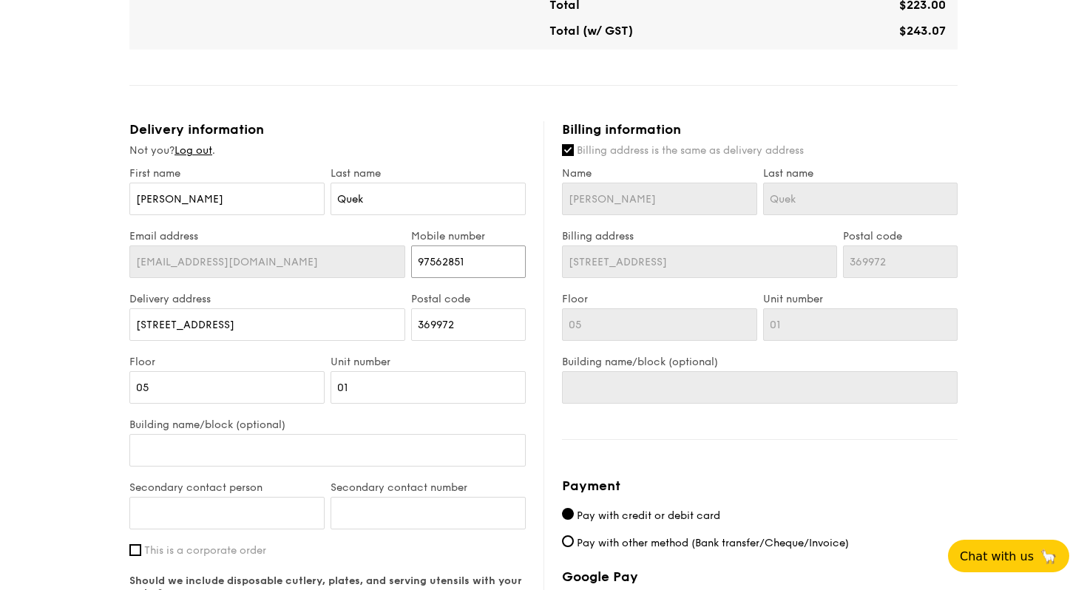
scroll to position [653, 0]
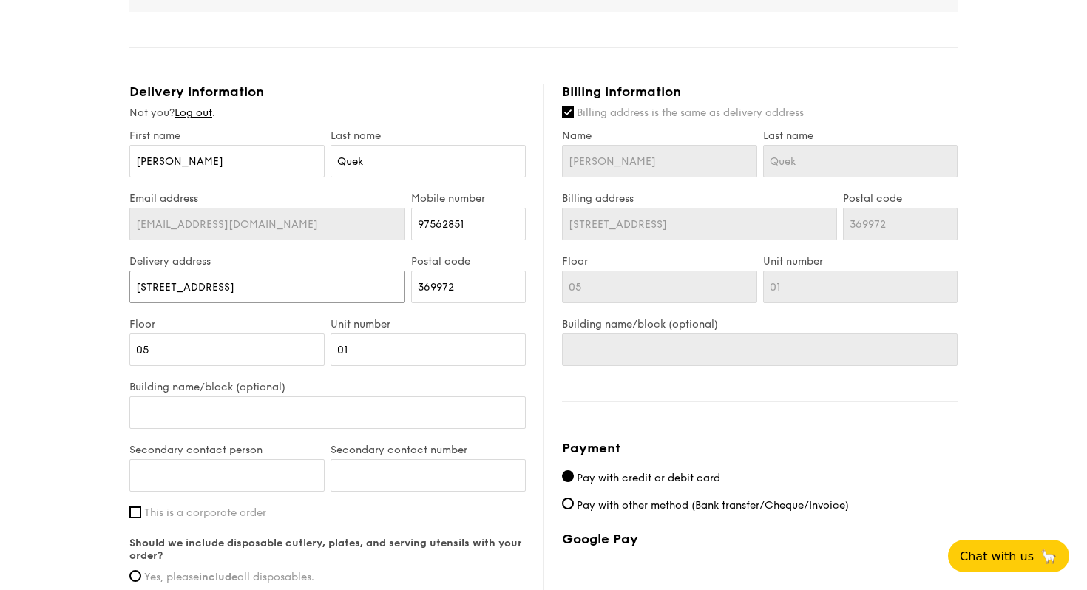
click at [191, 281] on input "5 Burn Road" at bounding box center [267, 287] width 276 height 33
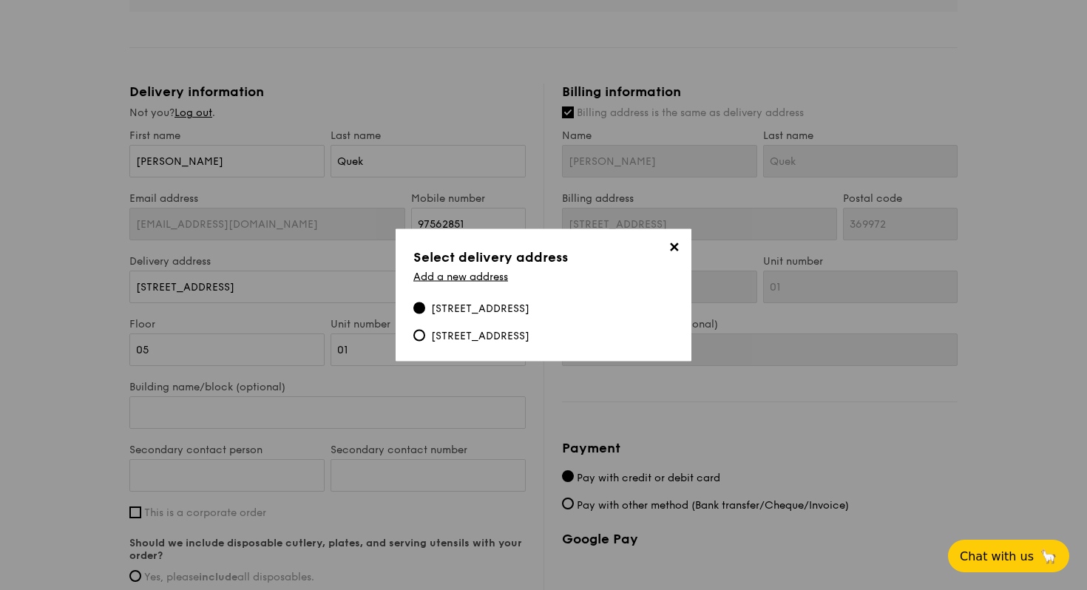
click at [674, 257] on span "✕" at bounding box center [673, 250] width 21 height 21
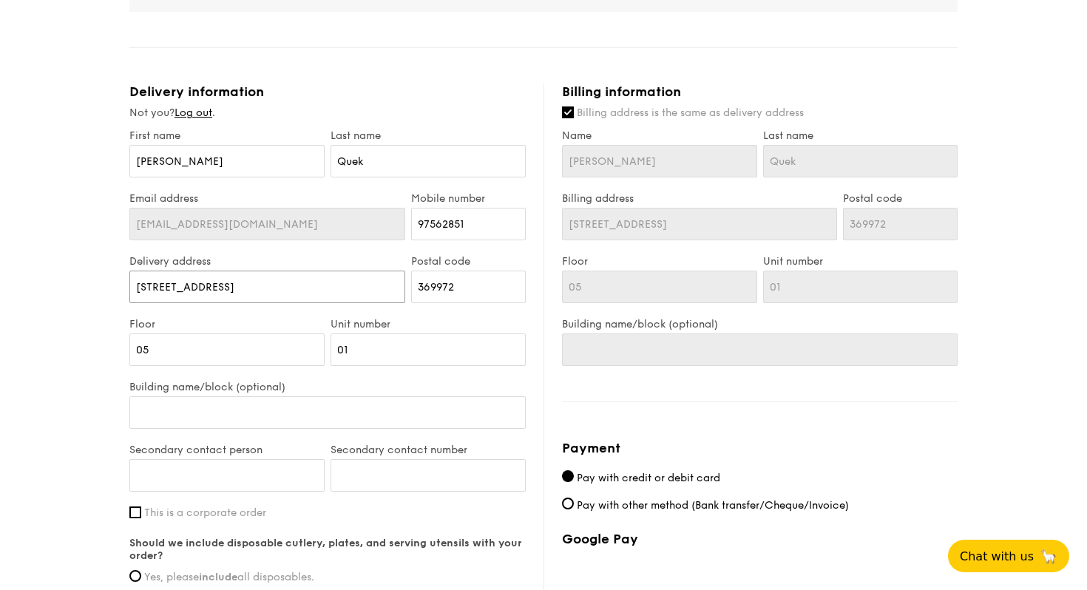
click at [185, 277] on input "5 Burn Road" at bounding box center [267, 287] width 276 height 33
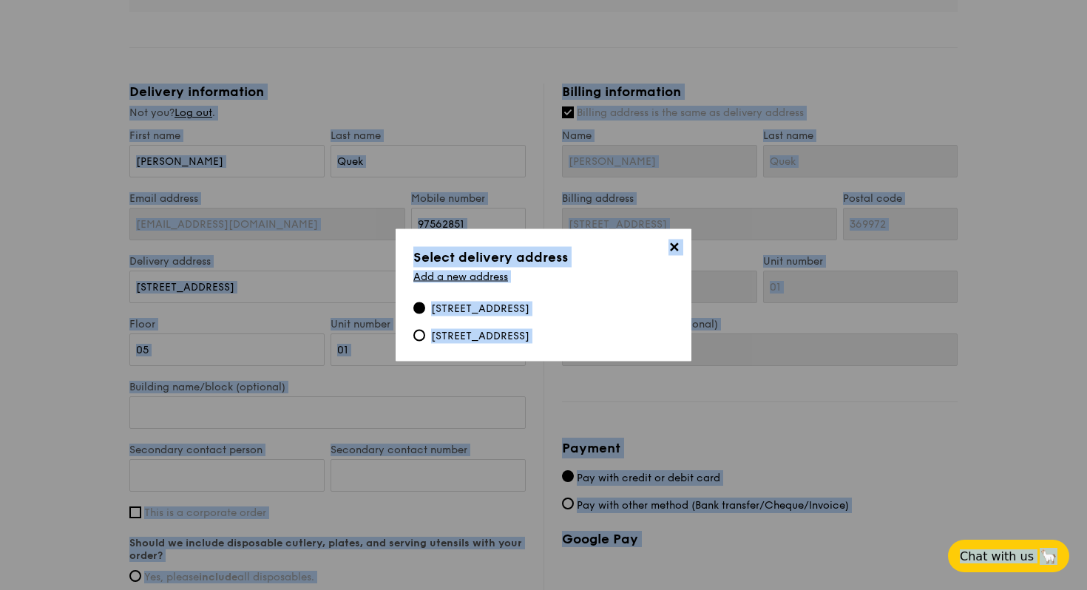
click at [679, 254] on span "✕" at bounding box center [673, 250] width 21 height 21
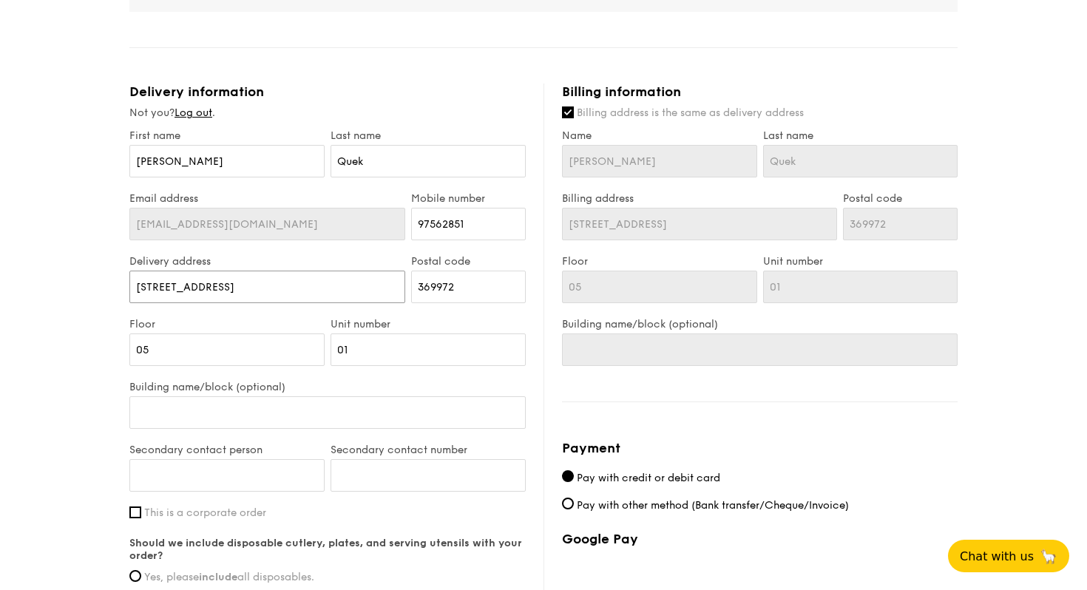
click at [220, 293] on input "5 Burn Road" at bounding box center [267, 287] width 276 height 33
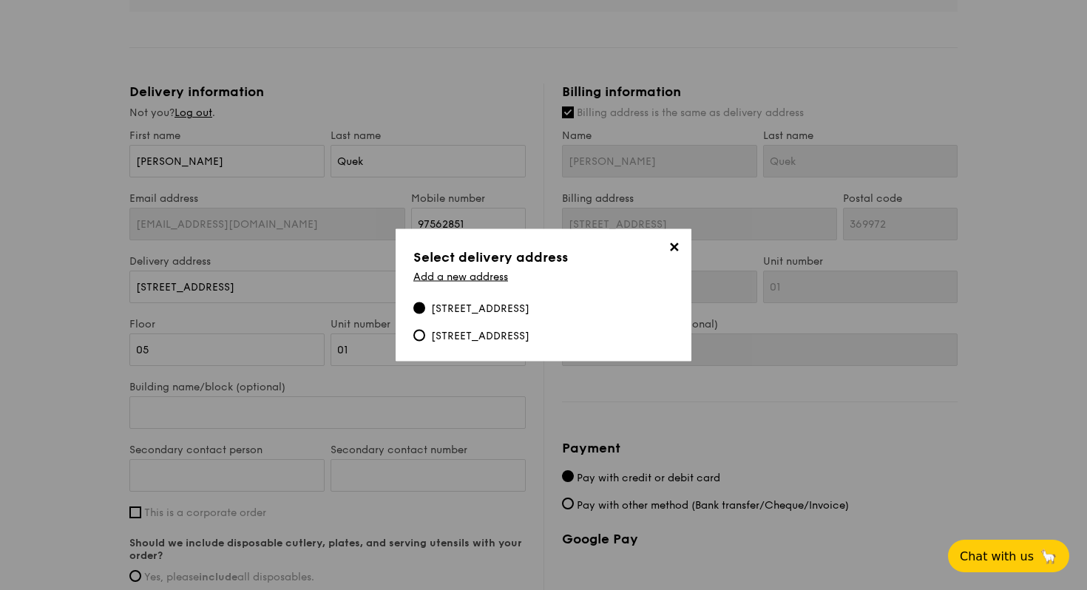
click at [668, 249] on span "✕" at bounding box center [673, 250] width 21 height 21
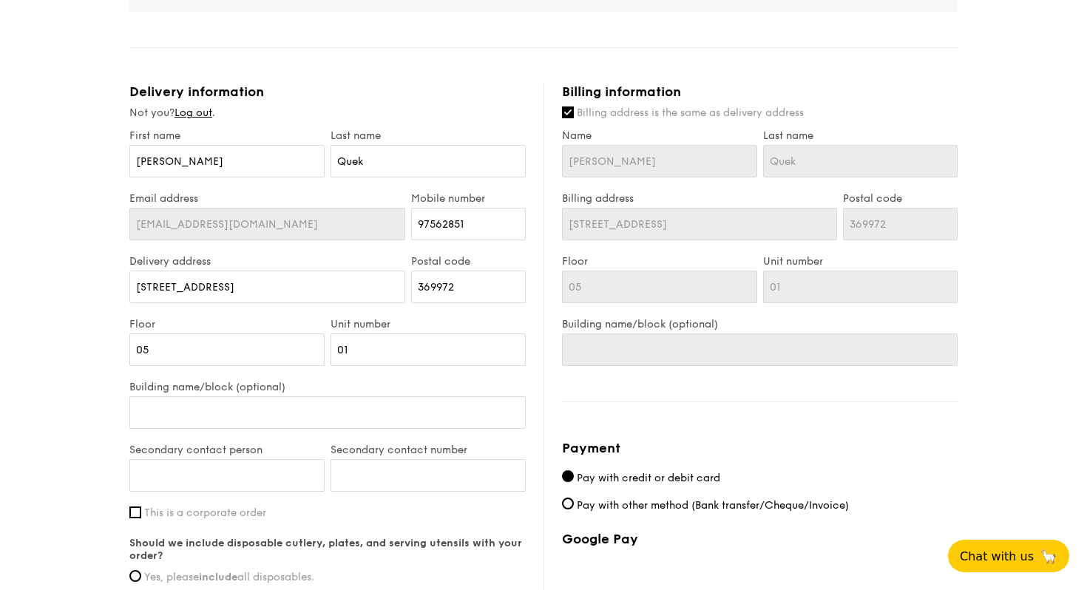
scroll to position [0, 0]
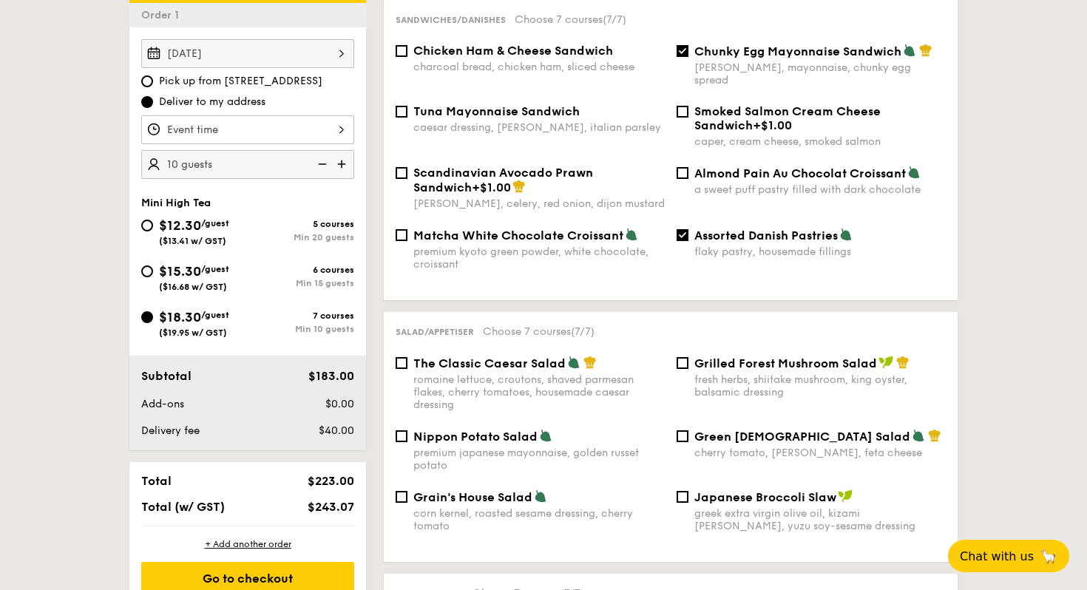
scroll to position [463, 0]
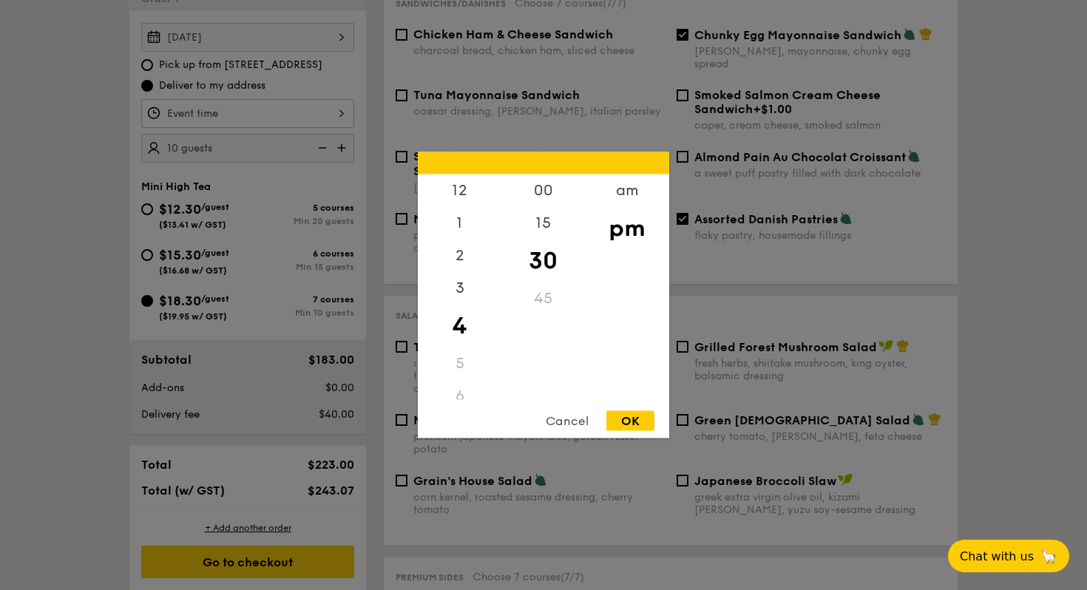
click at [342, 112] on div "12 1 2 3 4 5 6 7 8 9 10 11 00 15 30 45 am pm Cancel OK" at bounding box center [247, 113] width 213 height 29
click at [459, 318] on div "9" at bounding box center [460, 318] width 84 height 33
click at [616, 191] on div "am" at bounding box center [627, 195] width 84 height 43
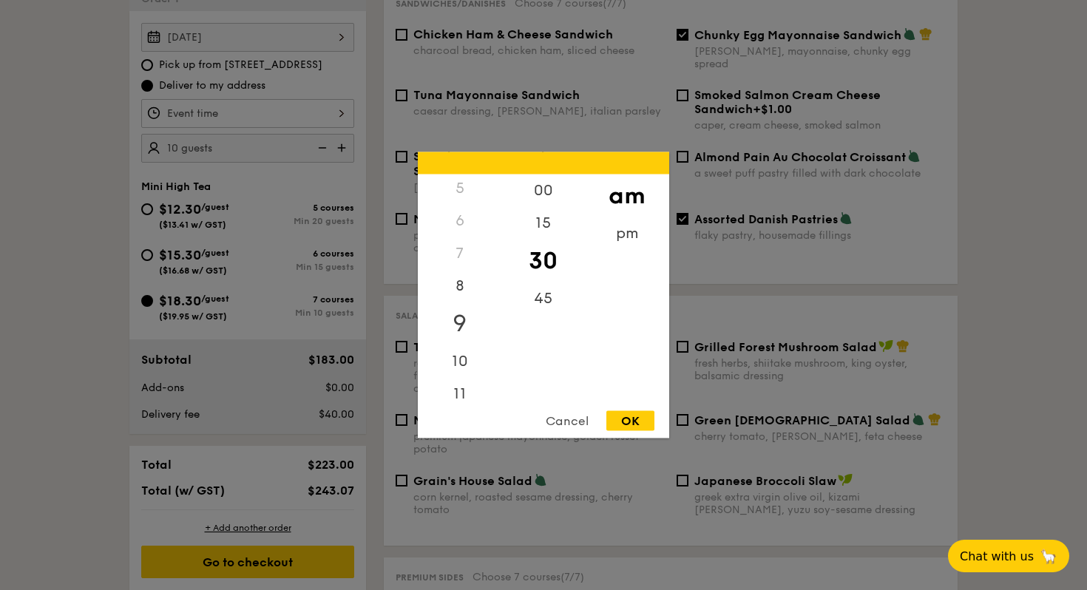
click at [455, 324] on div "9" at bounding box center [460, 323] width 84 height 43
click at [631, 421] on div "OK" at bounding box center [630, 421] width 48 height 20
type input "9:30AM"
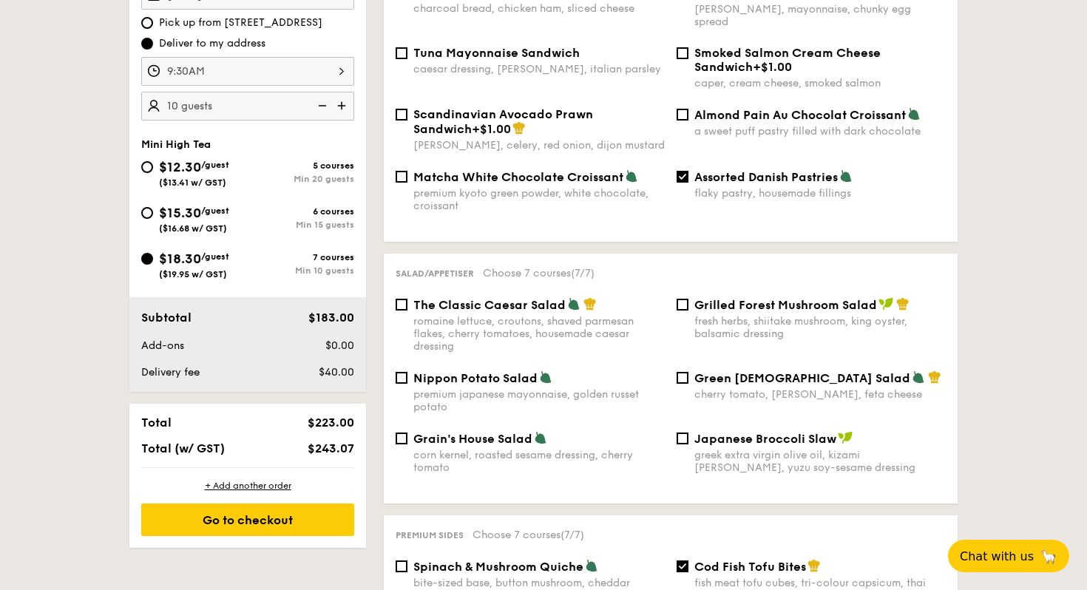
scroll to position [523, 0]
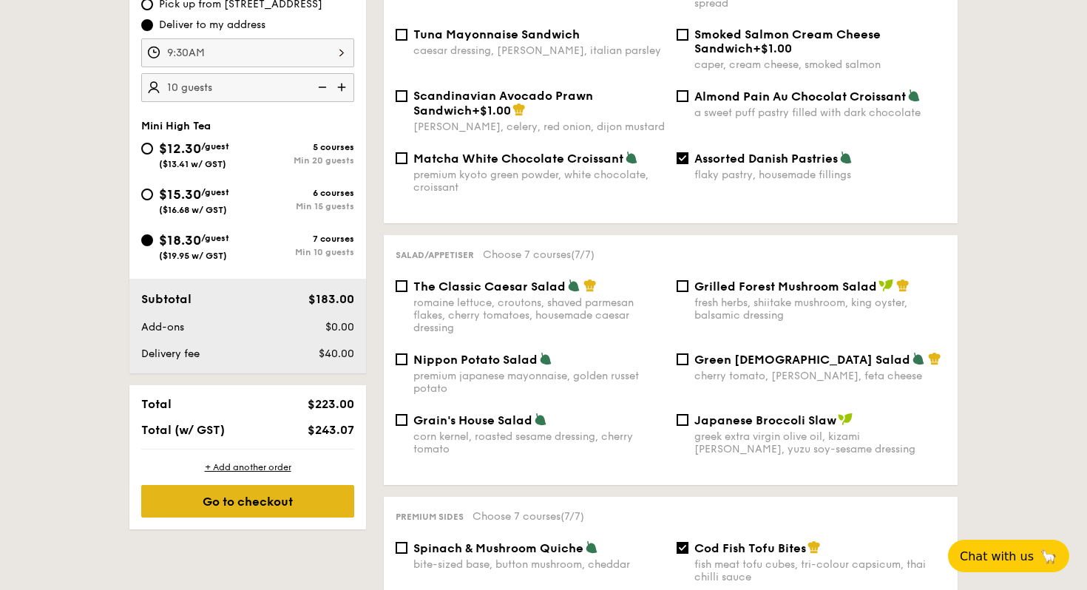
click at [259, 500] on div "Go to checkout" at bounding box center [247, 501] width 213 height 33
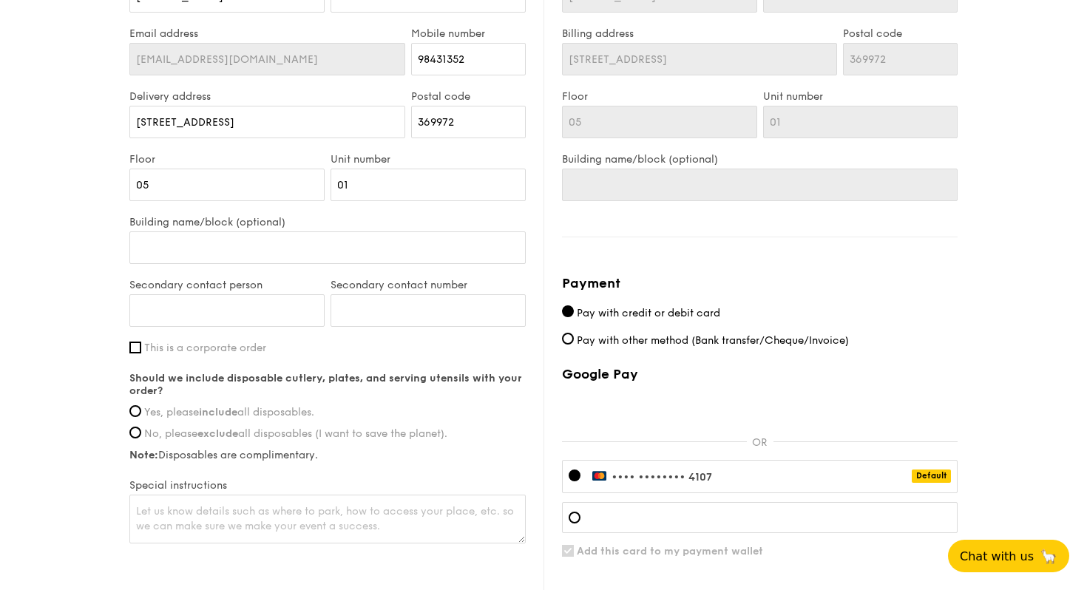
scroll to position [710, 0]
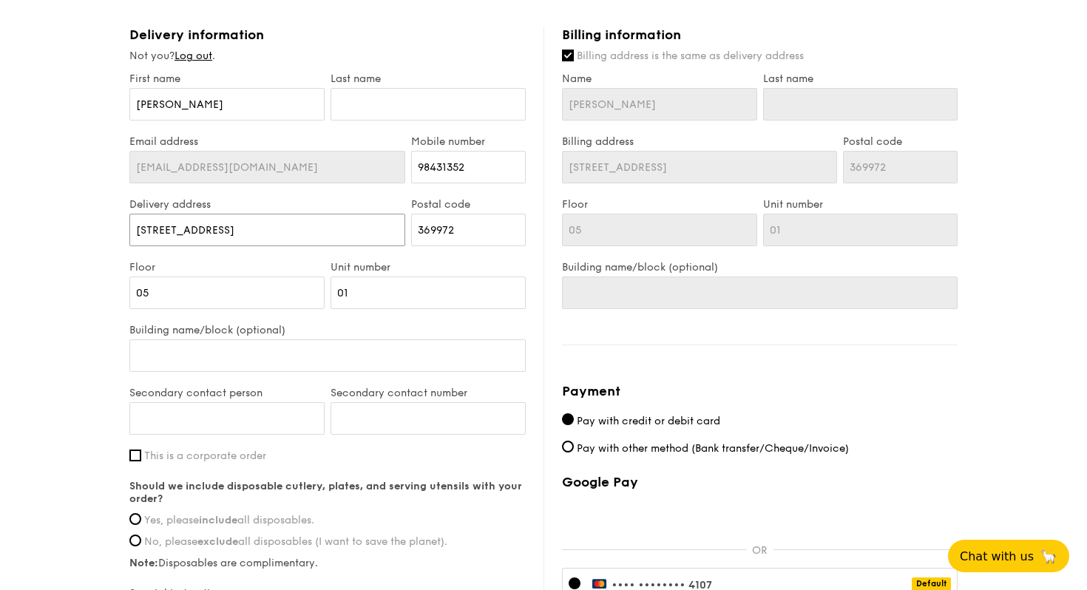
click at [255, 217] on input "5 Burn Road" at bounding box center [267, 230] width 276 height 33
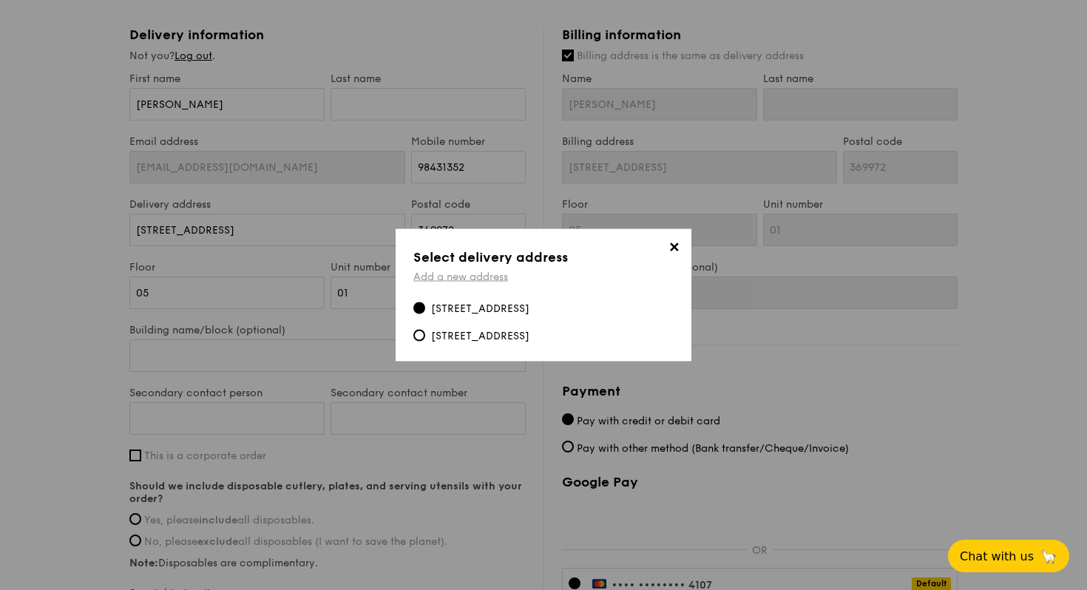
click at [465, 277] on link "Add a new address" at bounding box center [460, 277] width 95 height 13
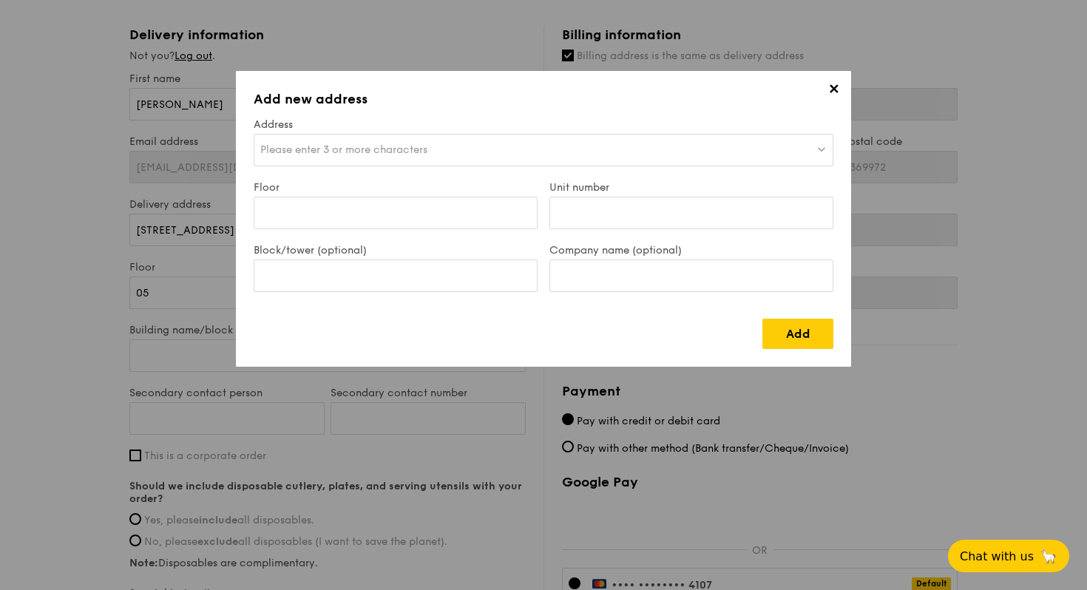
click at [390, 161] on div "Please enter 3 or more characters" at bounding box center [544, 150] width 580 height 33
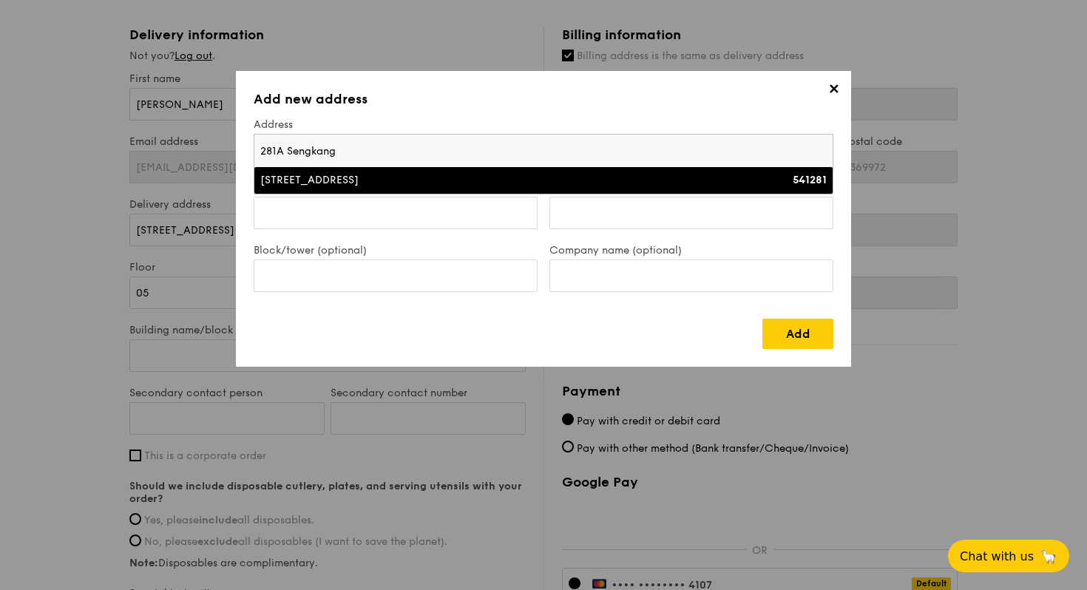
type input "281A Sengkang"
click at [382, 186] on div "281A Sengkang East Avenue" at bounding box center [472, 180] width 425 height 15
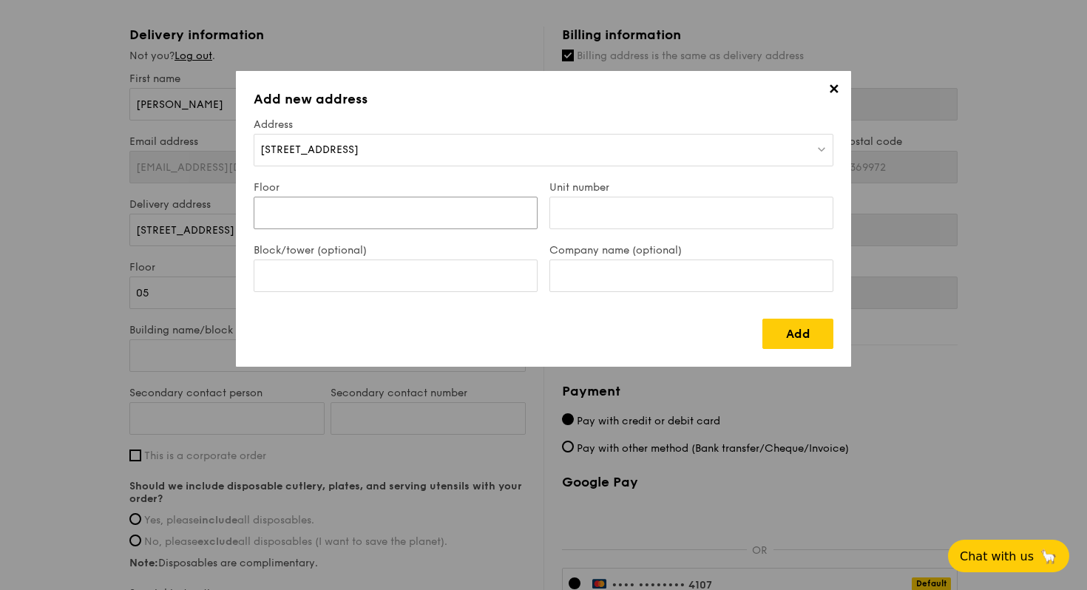
click at [382, 210] on input "Floor" at bounding box center [396, 213] width 284 height 33
type input "11"
type input "619"
click at [801, 327] on link "Add" at bounding box center [797, 334] width 71 height 30
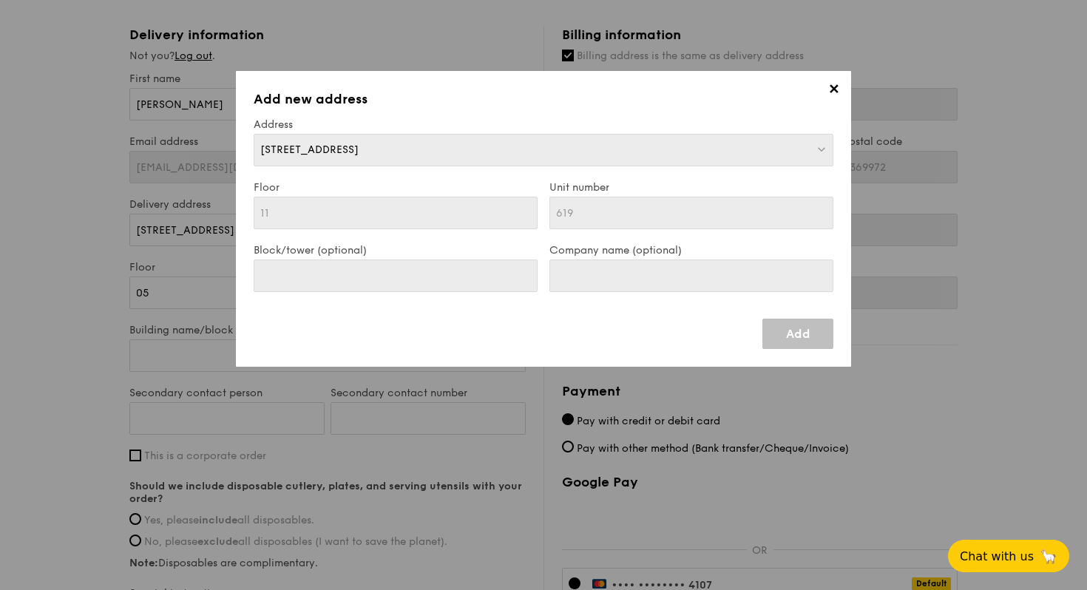
type input "281A Sengkang East Avenue"
type input "541281"
type input "11"
type input "619"
type input "281A Sengkang East Avenue"
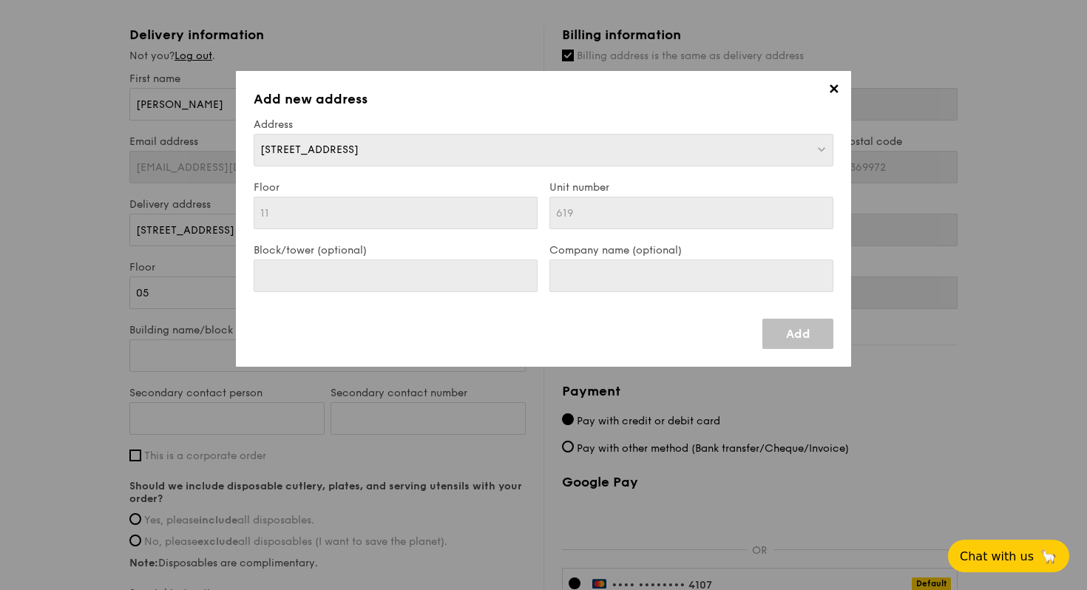
type input "541281"
type input "11"
type input "619"
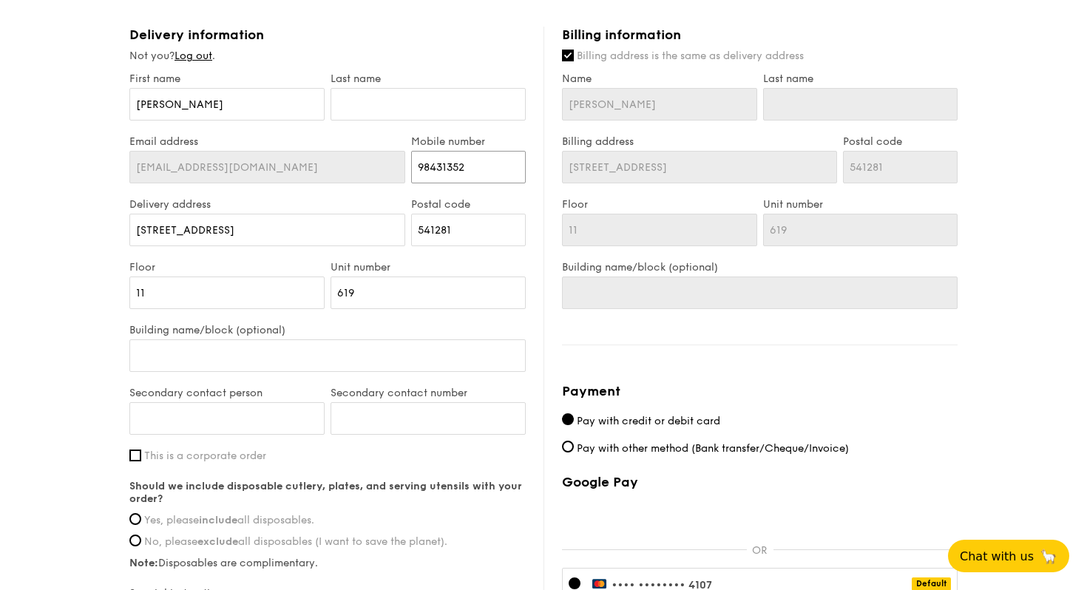
click at [446, 166] on input "98431352" at bounding box center [468, 167] width 115 height 33
type input "97562851"
click at [232, 121] on div "First name Amy" at bounding box center [226, 103] width 201 height 63
click at [226, 111] on input "Amy" at bounding box center [226, 104] width 195 height 33
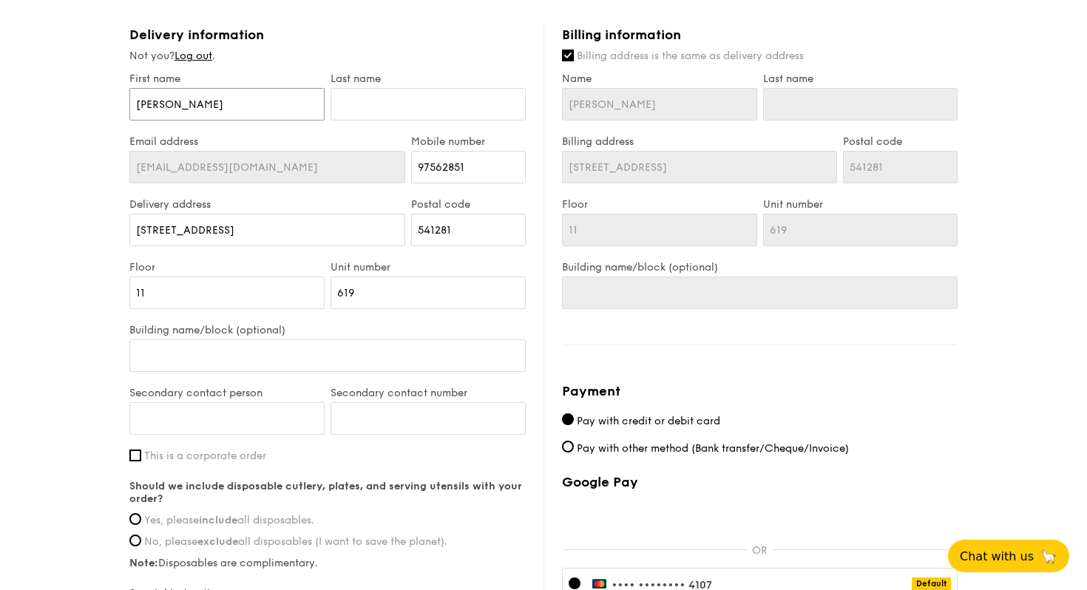
type input "b"
type input "B"
type input "Be"
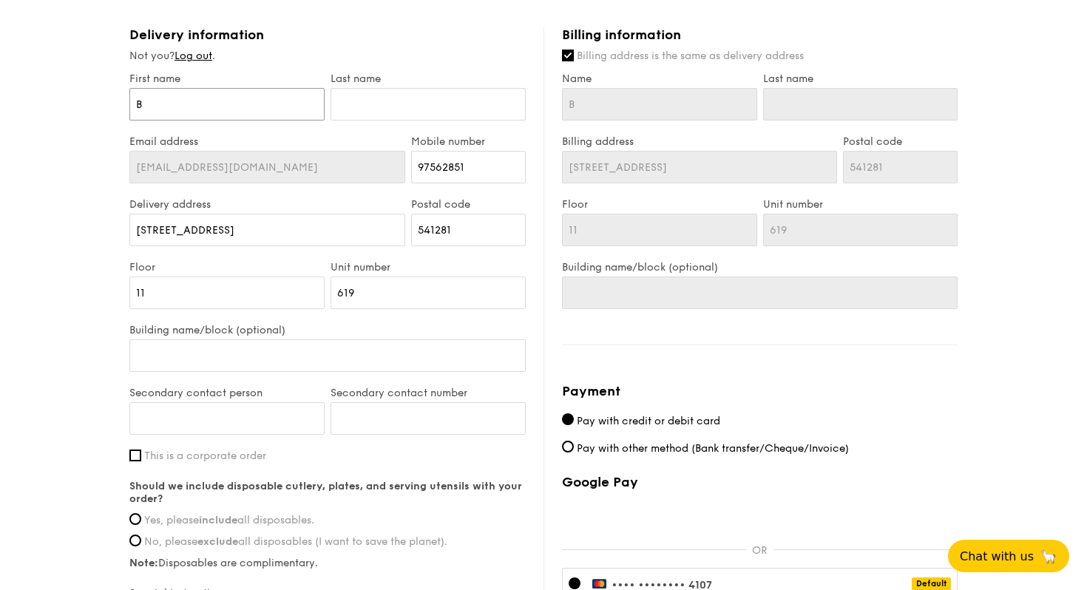
type input "Be"
type input "Ber"
type input "Bern"
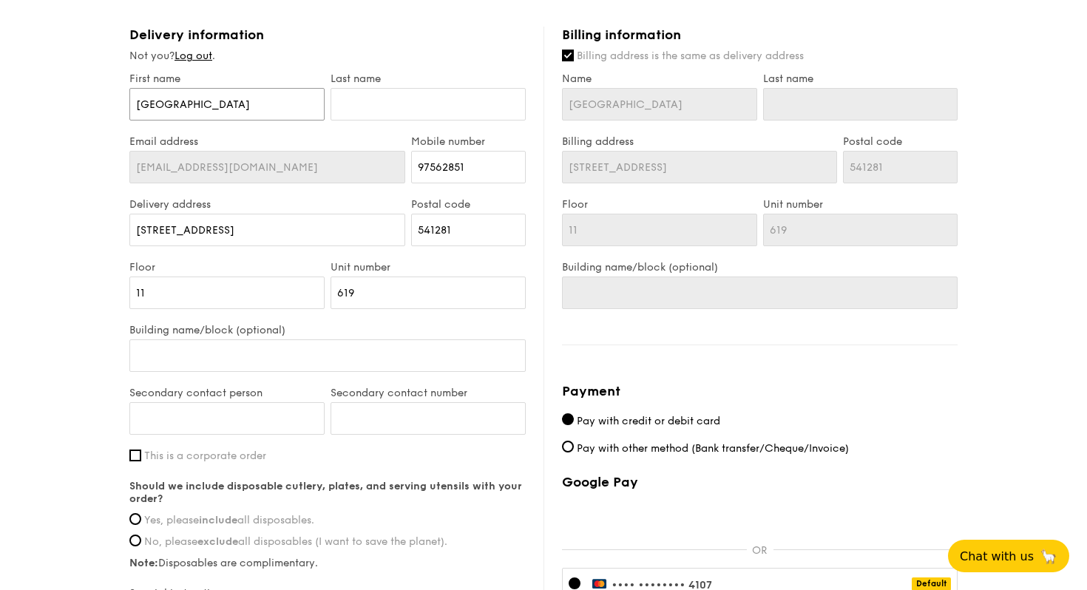
type input "Berni"
type input "Bernic"
type input "Bernice"
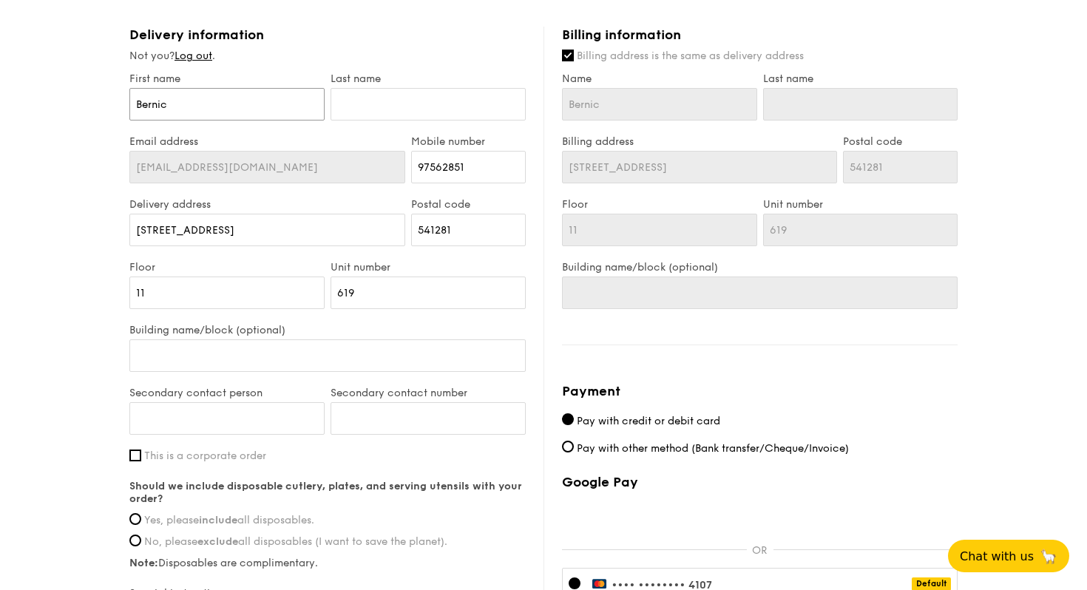
type input "Bernice"
type input "Q"
type input "Qu"
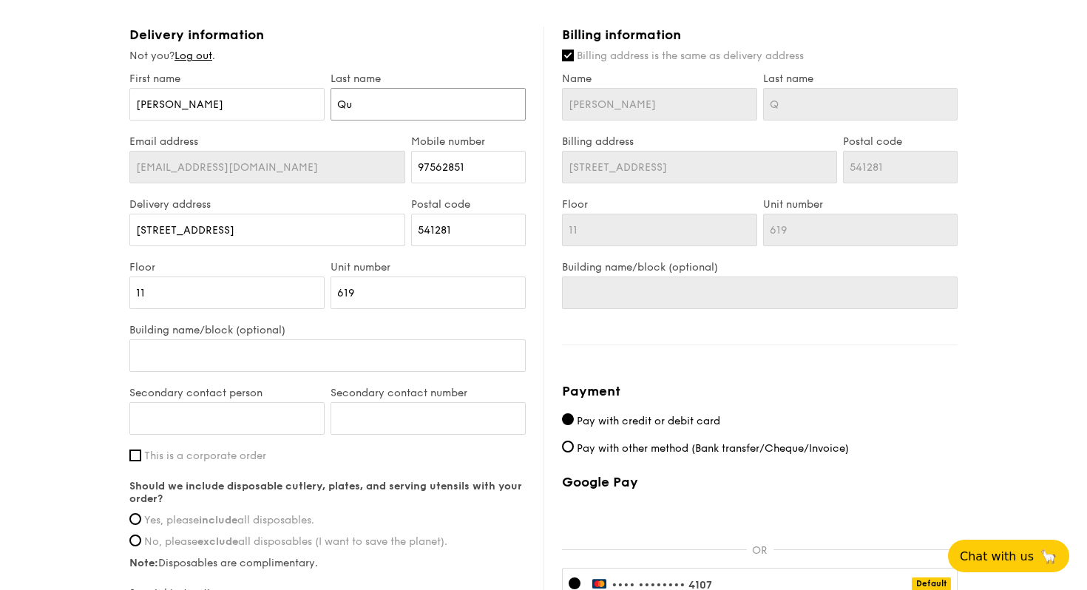
type input "Qu"
type input "Que"
type input "Quek"
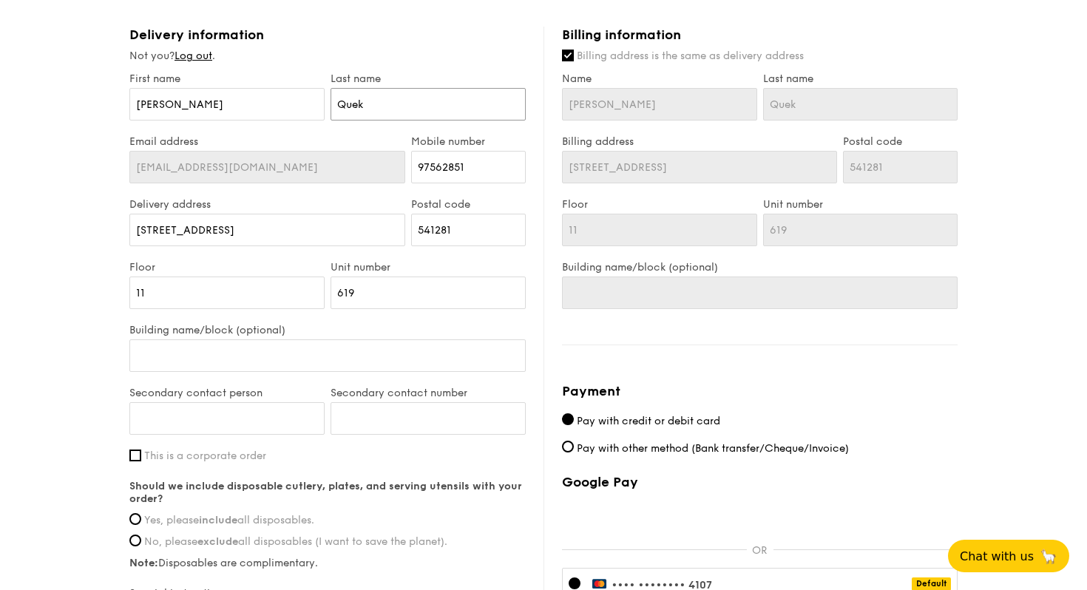
type input "Quek"
click at [72, 366] on div "1 - Select menu 2 - Select items 3 - Check out Mini High Tea $18.30 /guest ($19…" at bounding box center [543, 56] width 1087 height 1473
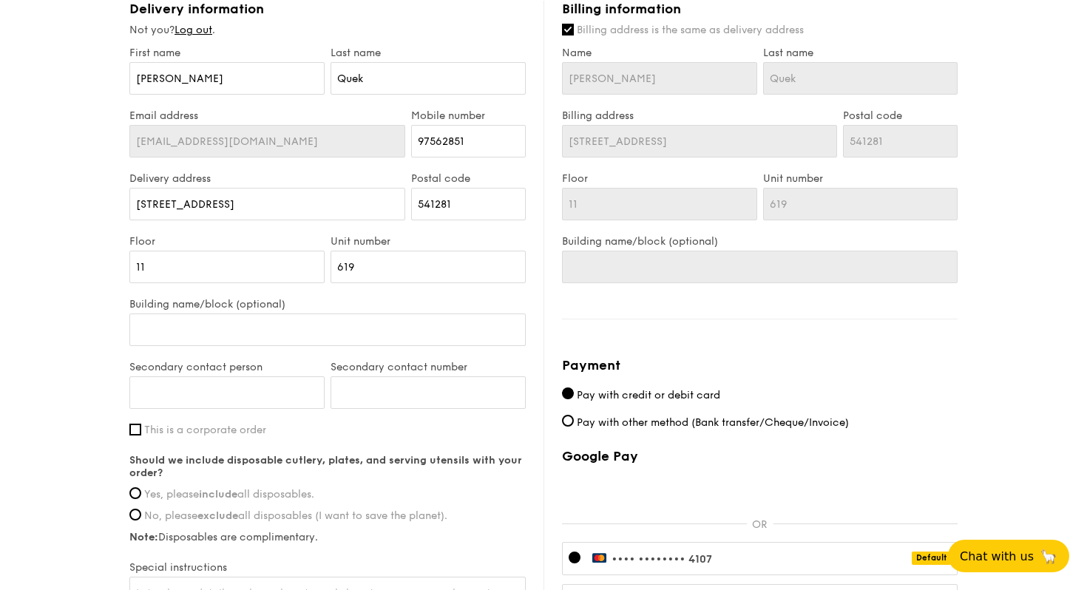
scroll to position [809, 0]
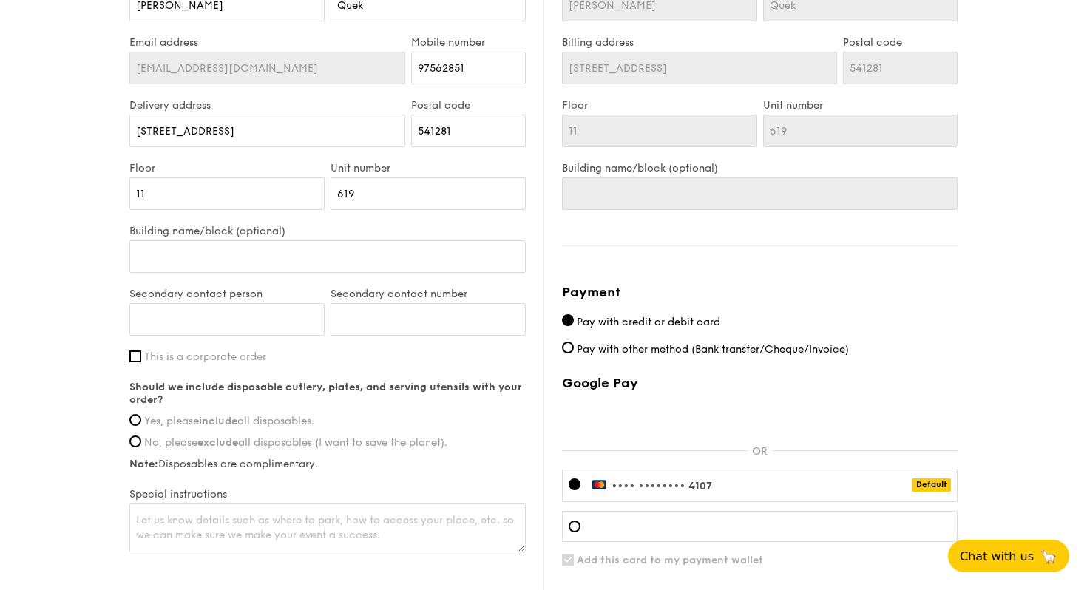
click at [266, 418] on span "Yes, please include all disposables." at bounding box center [229, 421] width 170 height 13
click at [141, 418] on input "Yes, please include all disposables." at bounding box center [135, 420] width 12 height 12
radio input "true"
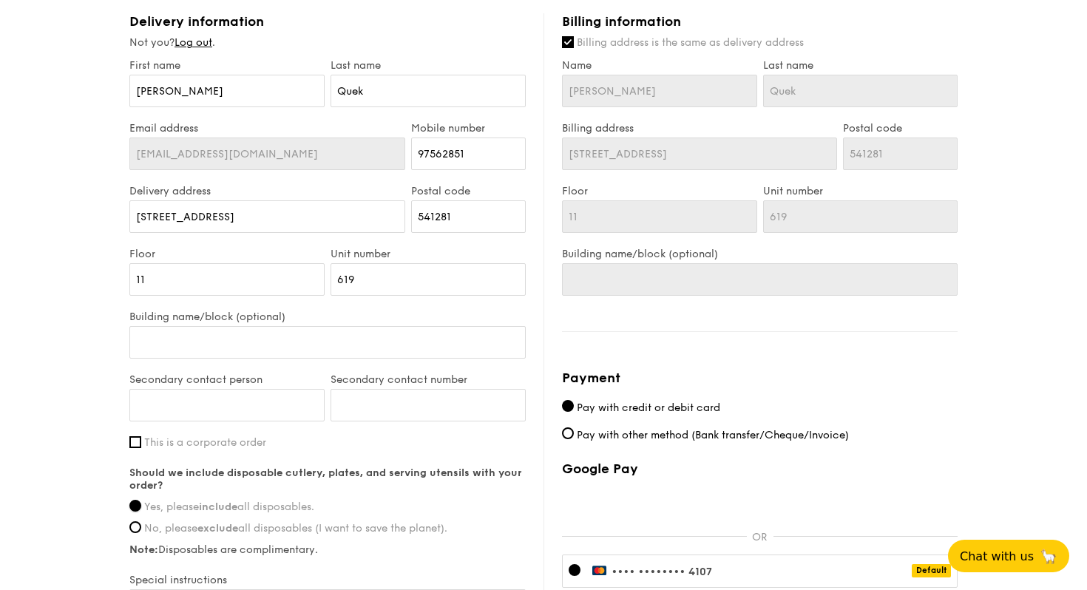
scroll to position [923, 0]
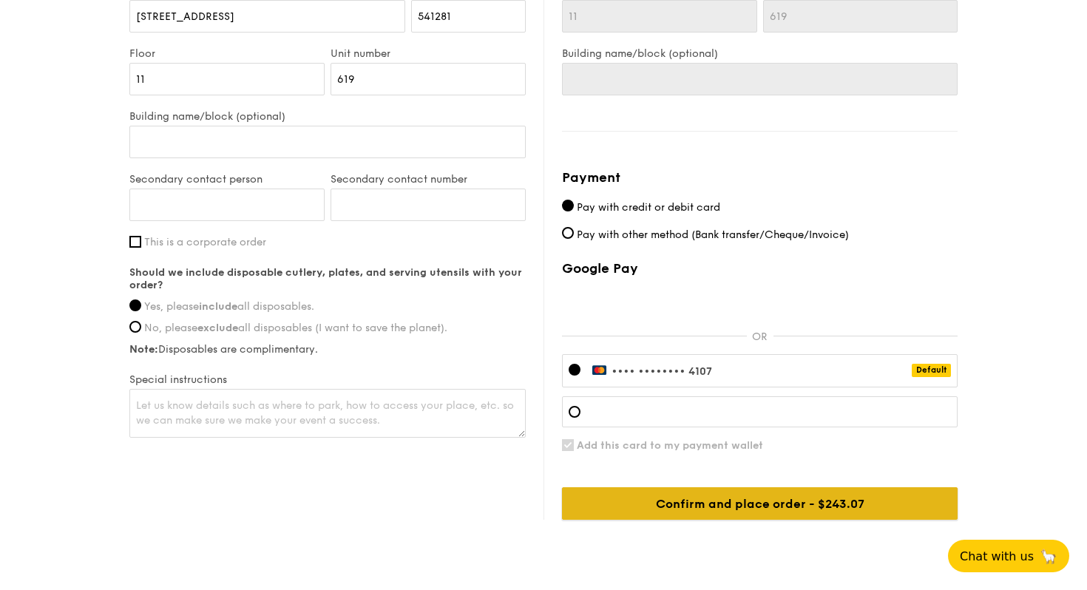
click at [829, 514] on input "Confirm and place order - $243.07" at bounding box center [759, 503] width 395 height 33
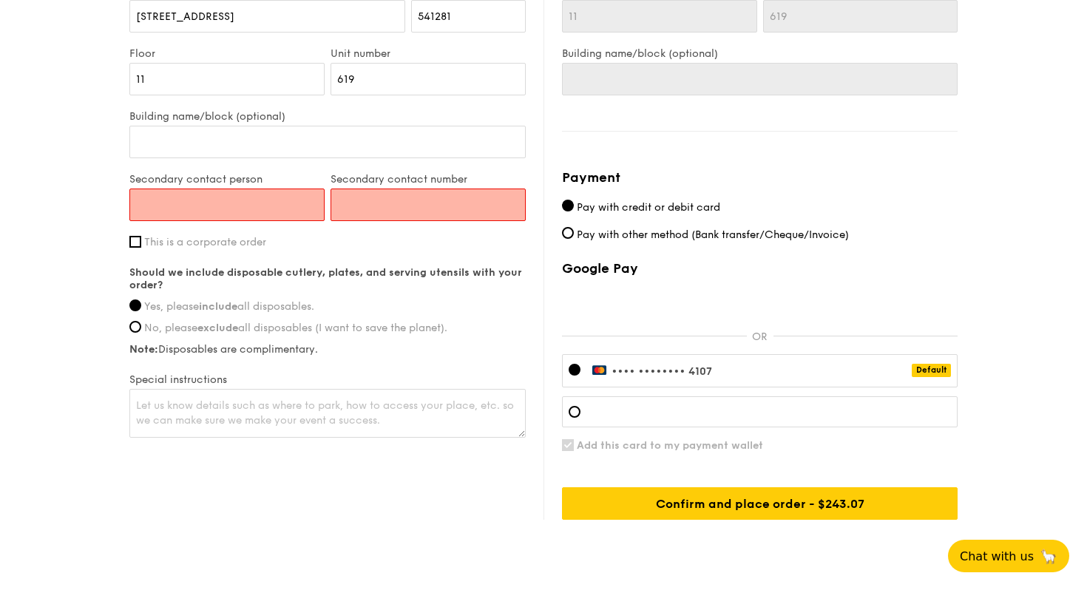
click at [251, 201] on input "Secondary contact person" at bounding box center [226, 204] width 195 height 33
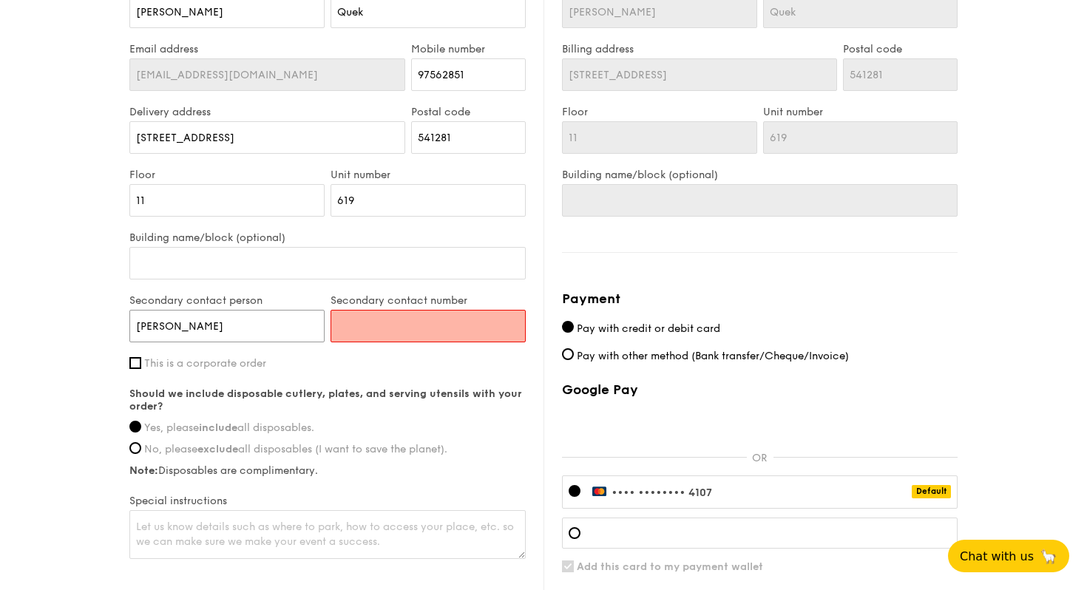
type input "De Sheng"
type input "97386835"
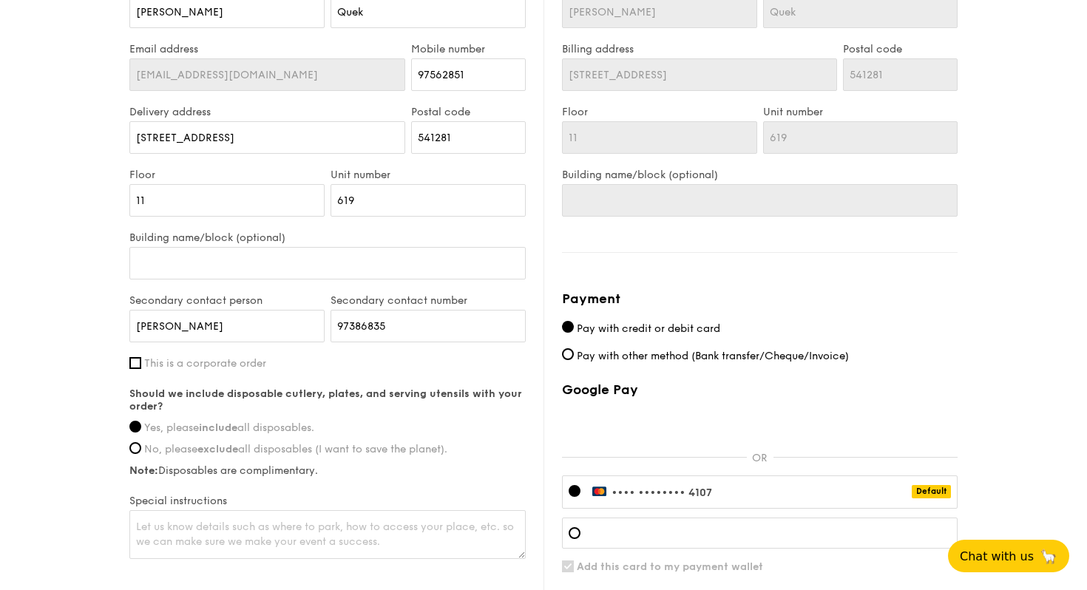
click at [510, 305] on label "Secondary contact number" at bounding box center [427, 300] width 195 height 13
click at [510, 310] on input "97386835" at bounding box center [427, 326] width 195 height 33
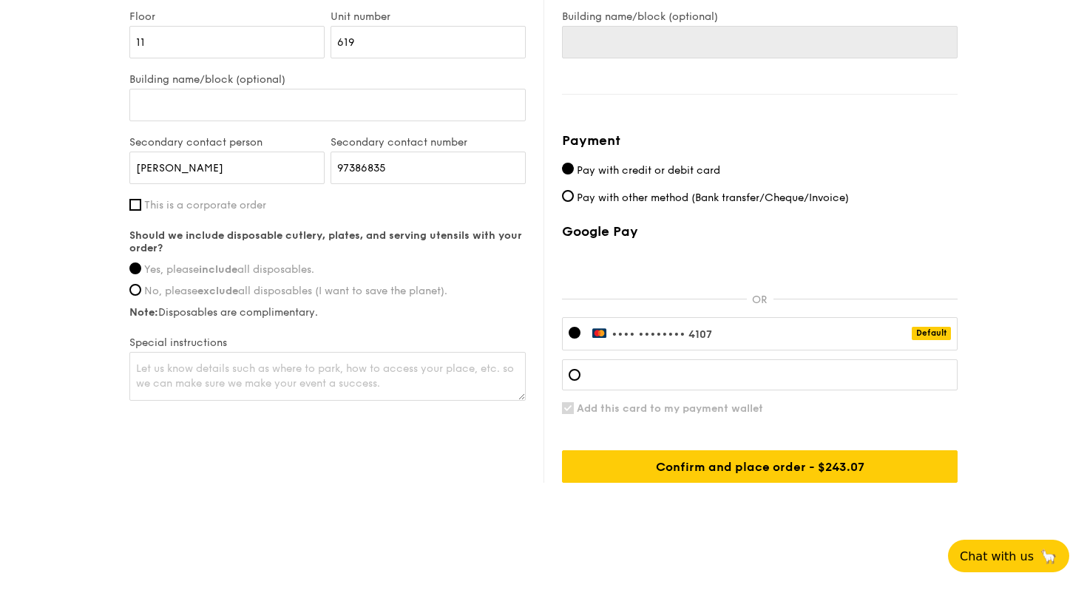
scroll to position [962, 0]
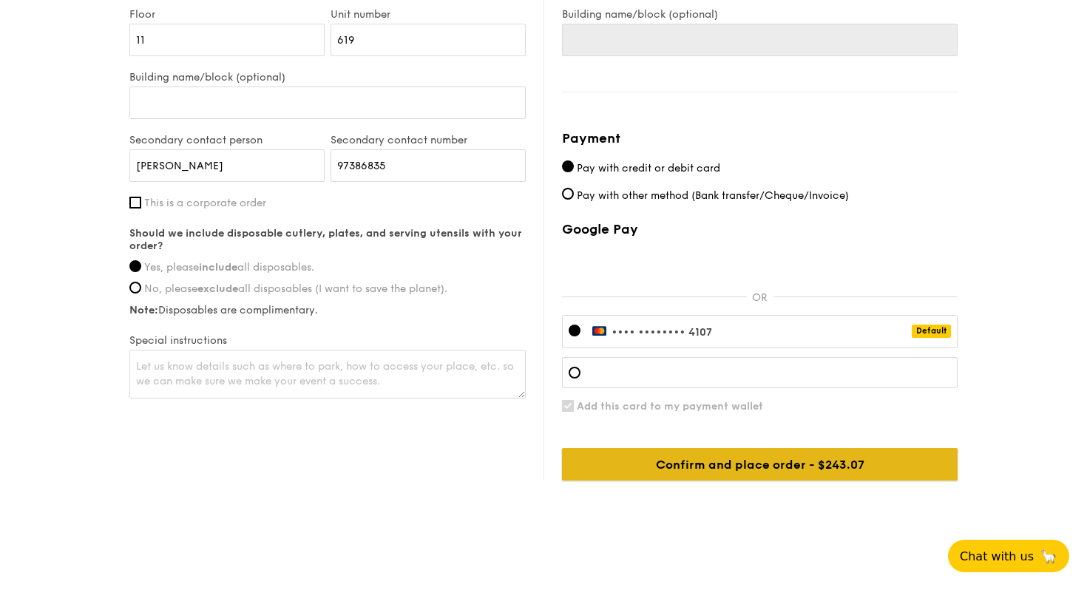
click at [863, 465] on input "Confirm and place order - $243.07" at bounding box center [759, 464] width 395 height 33
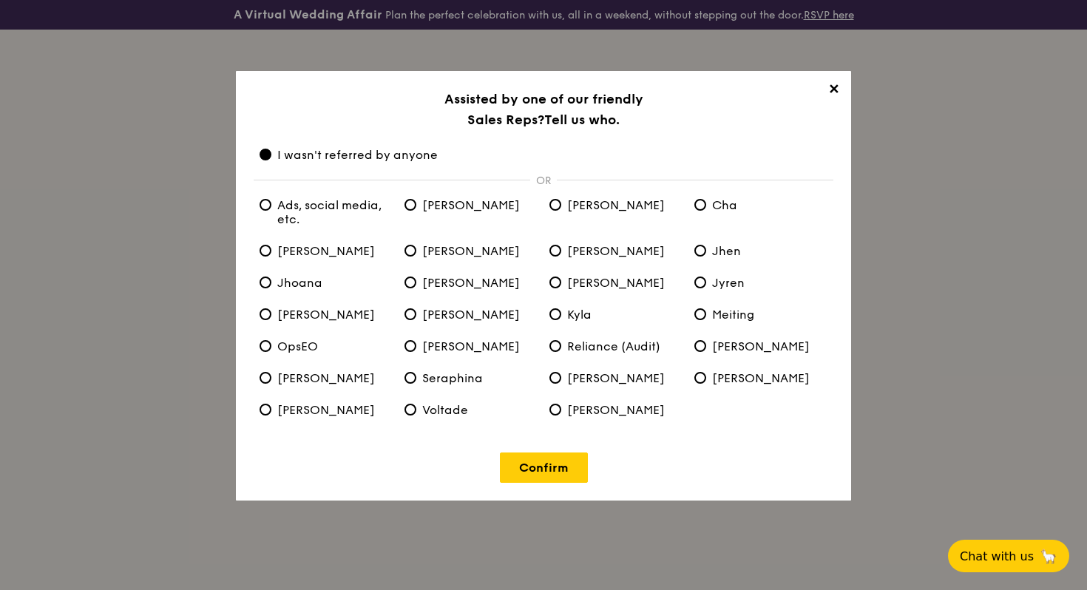
click at [832, 94] on span "✕" at bounding box center [833, 91] width 21 height 21
